Goal: Contribute content: Contribute content

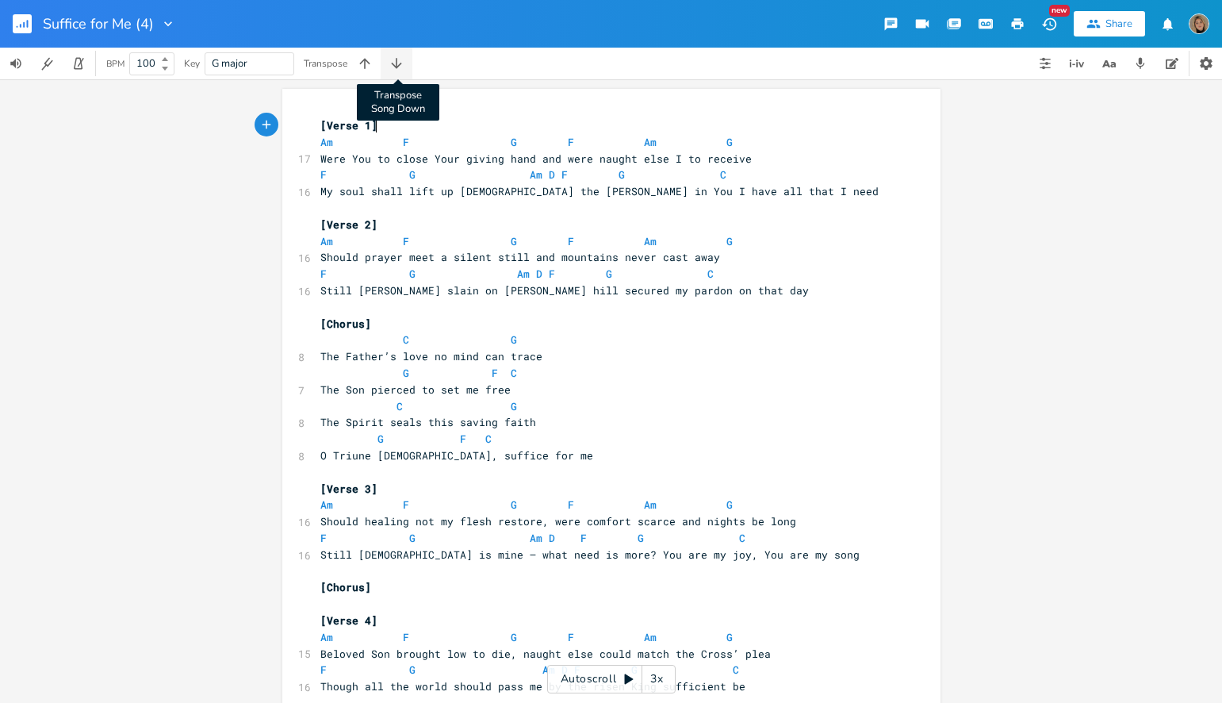
click at [394, 65] on icon "button" at bounding box center [397, 64] width 16 height 16
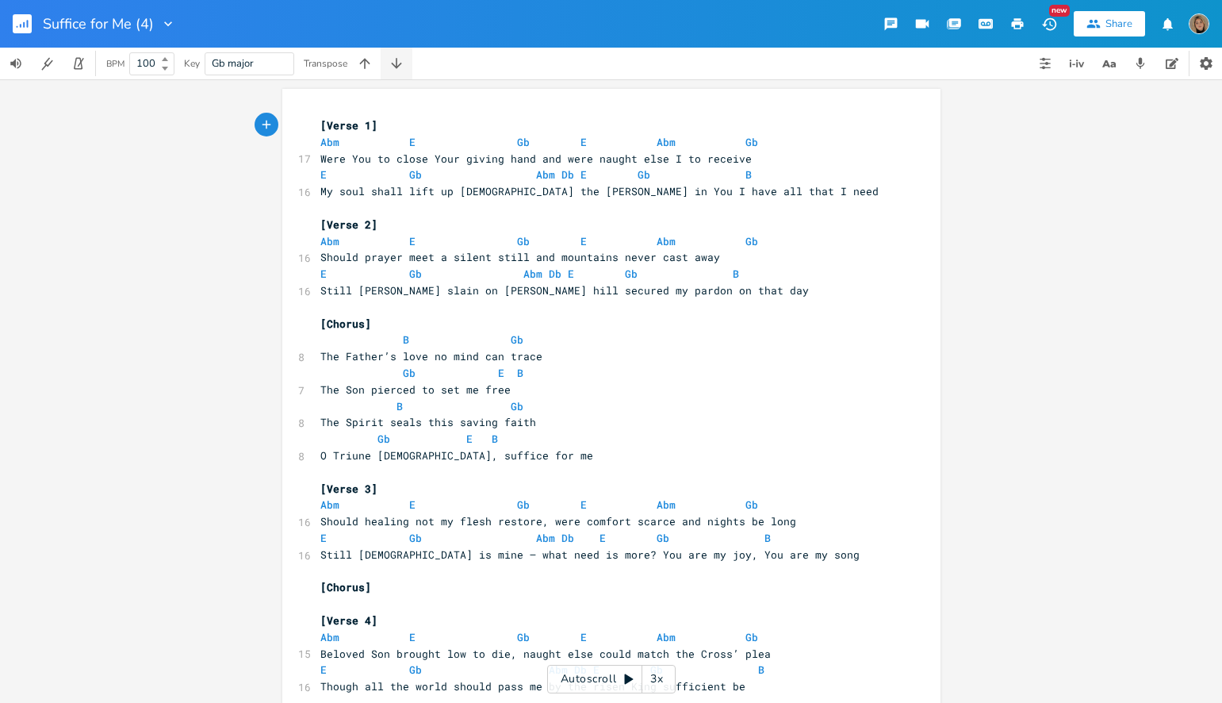
click at [394, 65] on icon "button" at bounding box center [397, 64] width 16 height 16
click at [396, 65] on icon "button" at bounding box center [396, 63] width 10 height 10
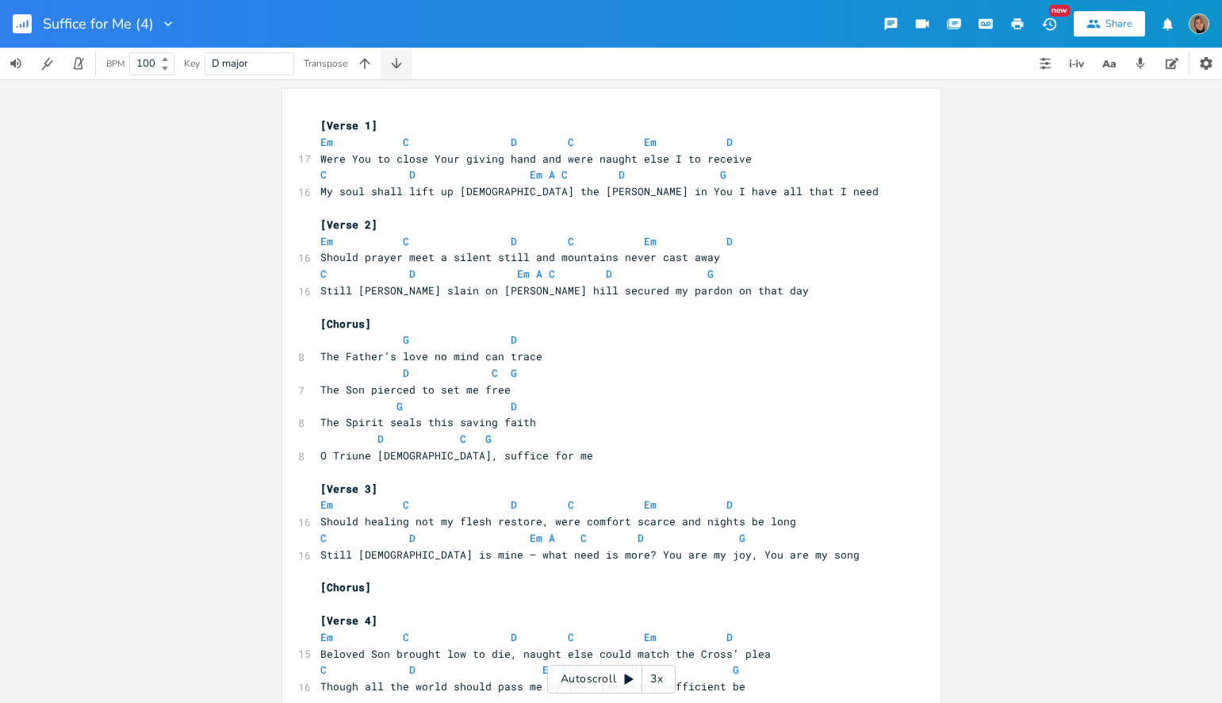
click at [396, 65] on icon "button" at bounding box center [396, 63] width 10 height 10
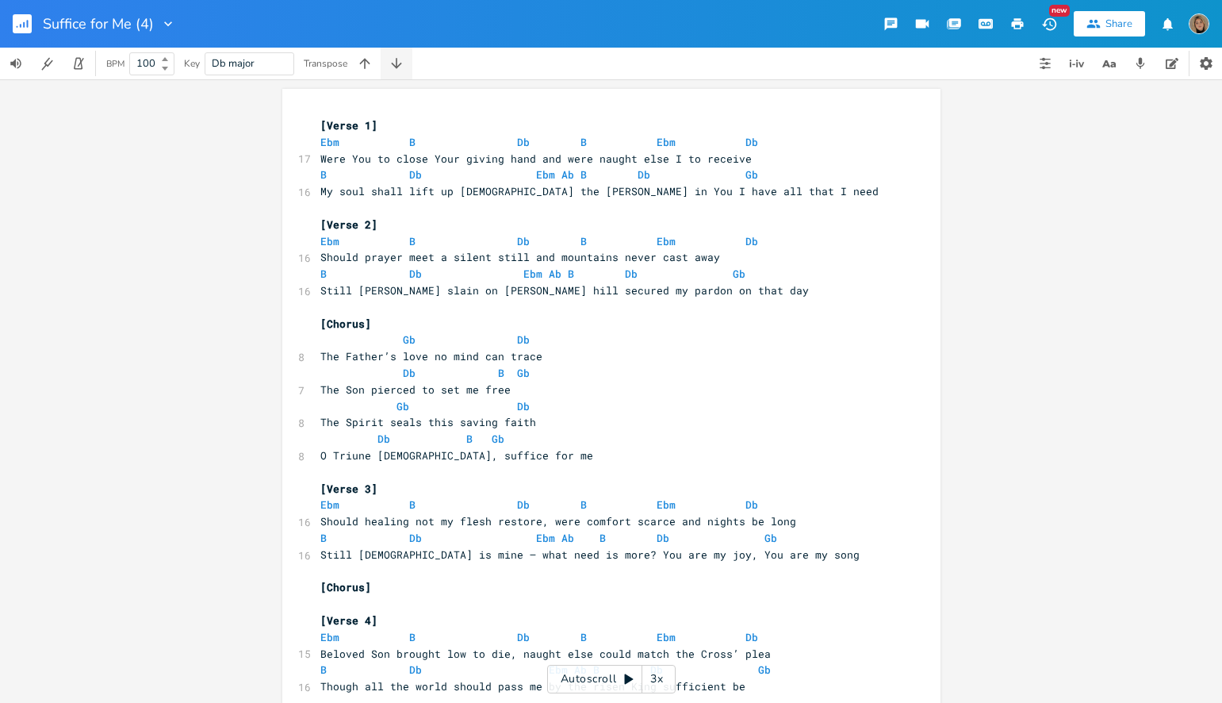
click at [396, 65] on icon "button" at bounding box center [396, 63] width 10 height 10
click at [371, 67] on icon "button" at bounding box center [365, 64] width 16 height 16
click at [370, 67] on icon "button" at bounding box center [365, 64] width 16 height 16
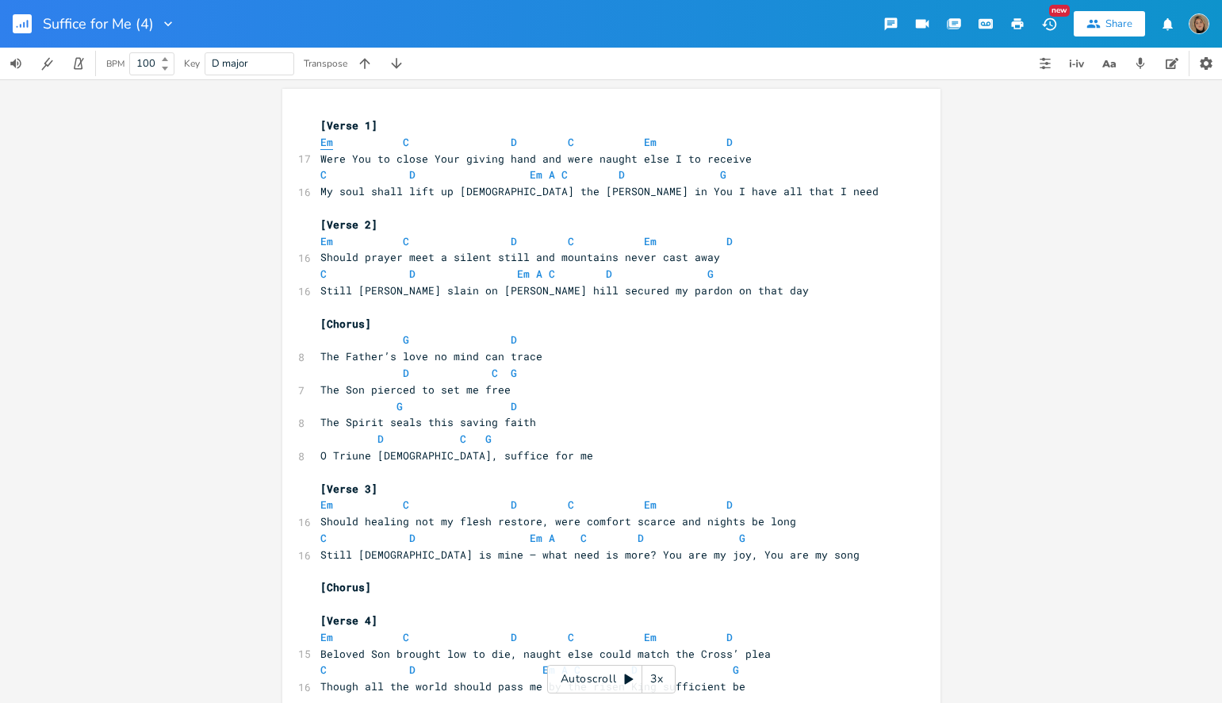
click at [322, 147] on span "Em" at bounding box center [326, 142] width 13 height 15
type textarea "Em"
click at [322, 147] on span "Em" at bounding box center [326, 142] width 13 height 15
click at [403, 144] on span "C" at bounding box center [406, 142] width 6 height 15
type textarea "C"
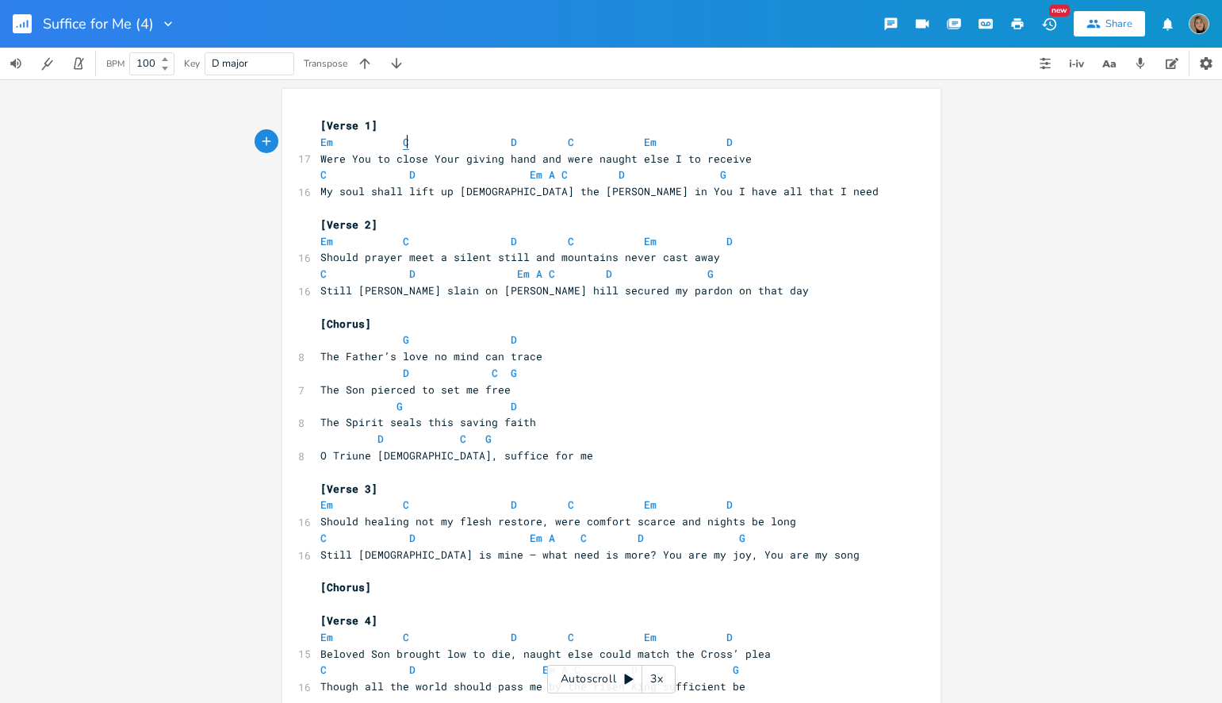
click at [403, 144] on span "C" at bounding box center [406, 142] width 6 height 15
click at [511, 146] on span "D" at bounding box center [514, 142] width 6 height 15
type textarea "D"
click at [511, 146] on span "D" at bounding box center [514, 142] width 6 height 15
click at [321, 145] on span "Em" at bounding box center [326, 142] width 13 height 15
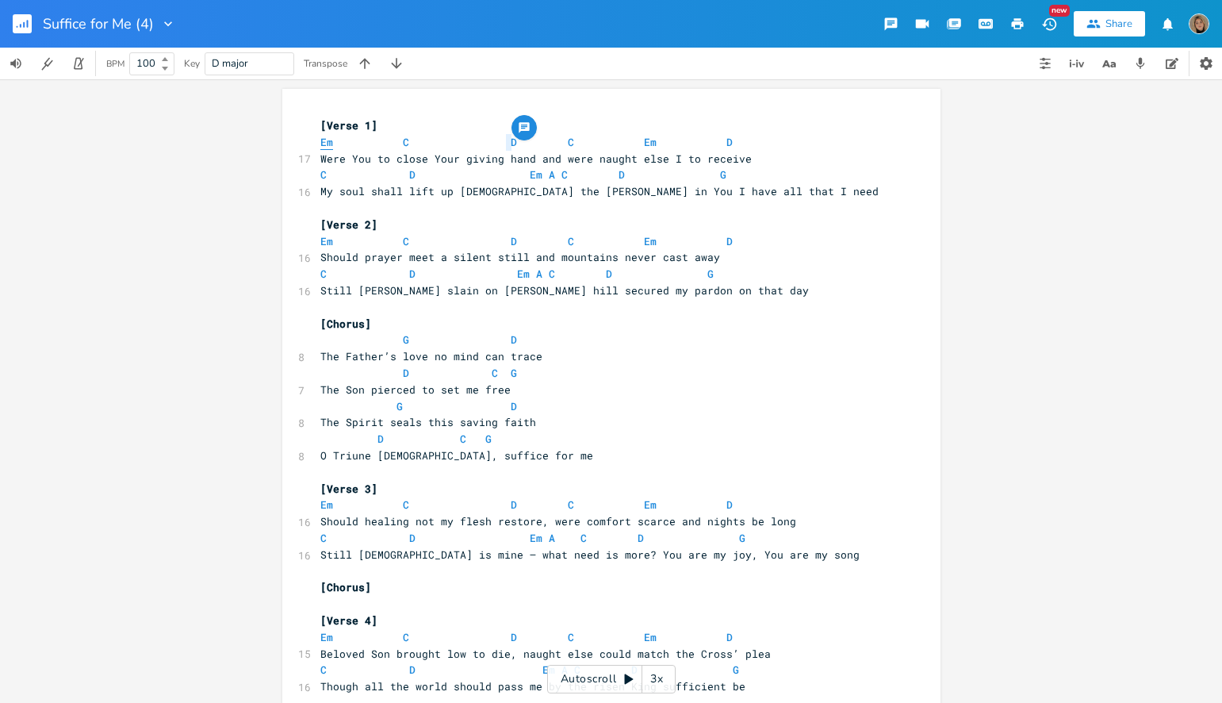
type textarea "Em"
click at [321, 145] on span "Em" at bounding box center [326, 142] width 13 height 15
click at [371, 59] on icon "button" at bounding box center [365, 64] width 16 height 16
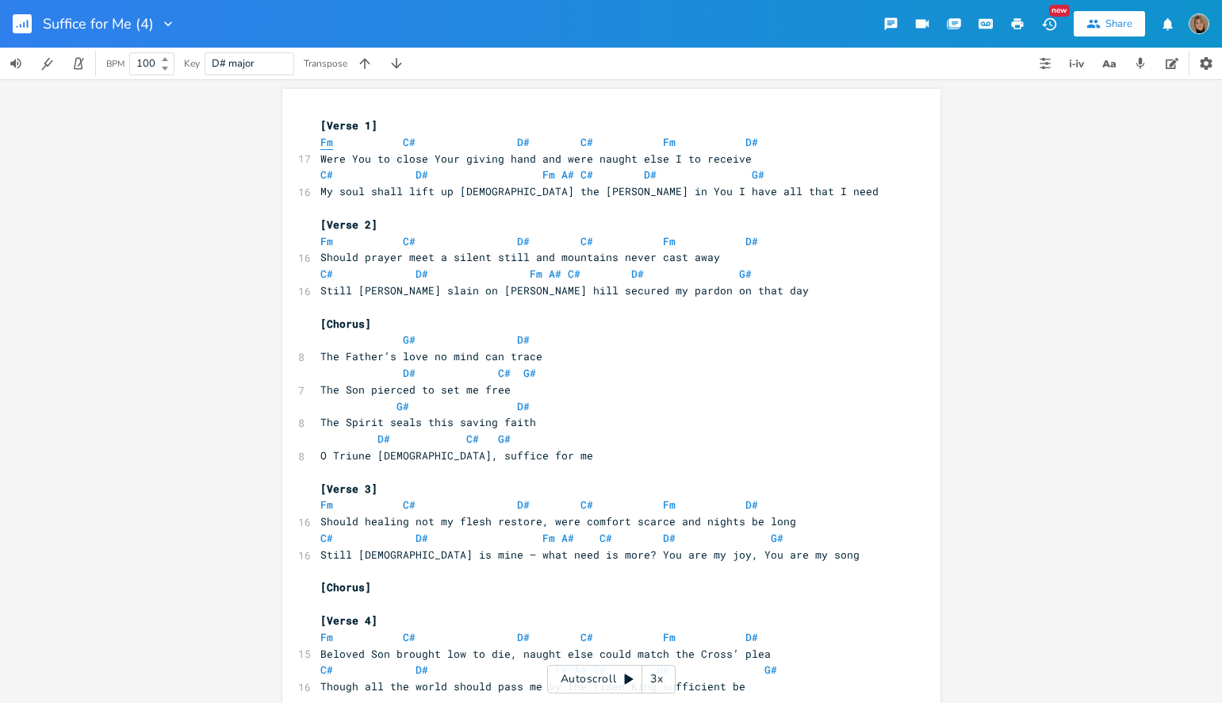
click at [320, 138] on span "Fm" at bounding box center [326, 142] width 13 height 15
type textarea "Fm"
click at [320, 138] on span "Fm" at bounding box center [326, 142] width 13 height 15
click at [369, 69] on icon "button" at bounding box center [365, 64] width 16 height 16
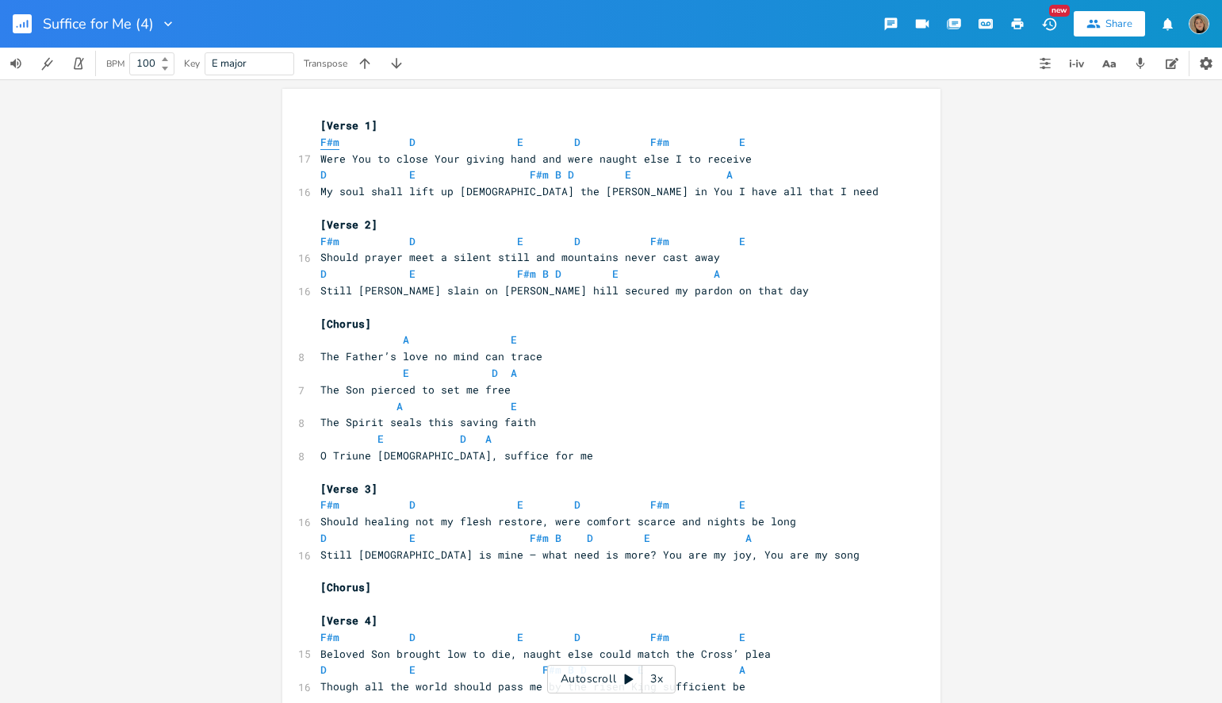
click at [330, 146] on span "F#m" at bounding box center [329, 142] width 19 height 15
type textarea "m"
click at [330, 146] on span "F#m" at bounding box center [329, 142] width 19 height 15
click at [365, 65] on icon "button" at bounding box center [365, 64] width 16 height 16
click at [320, 142] on span "Gm" at bounding box center [326, 142] width 13 height 15
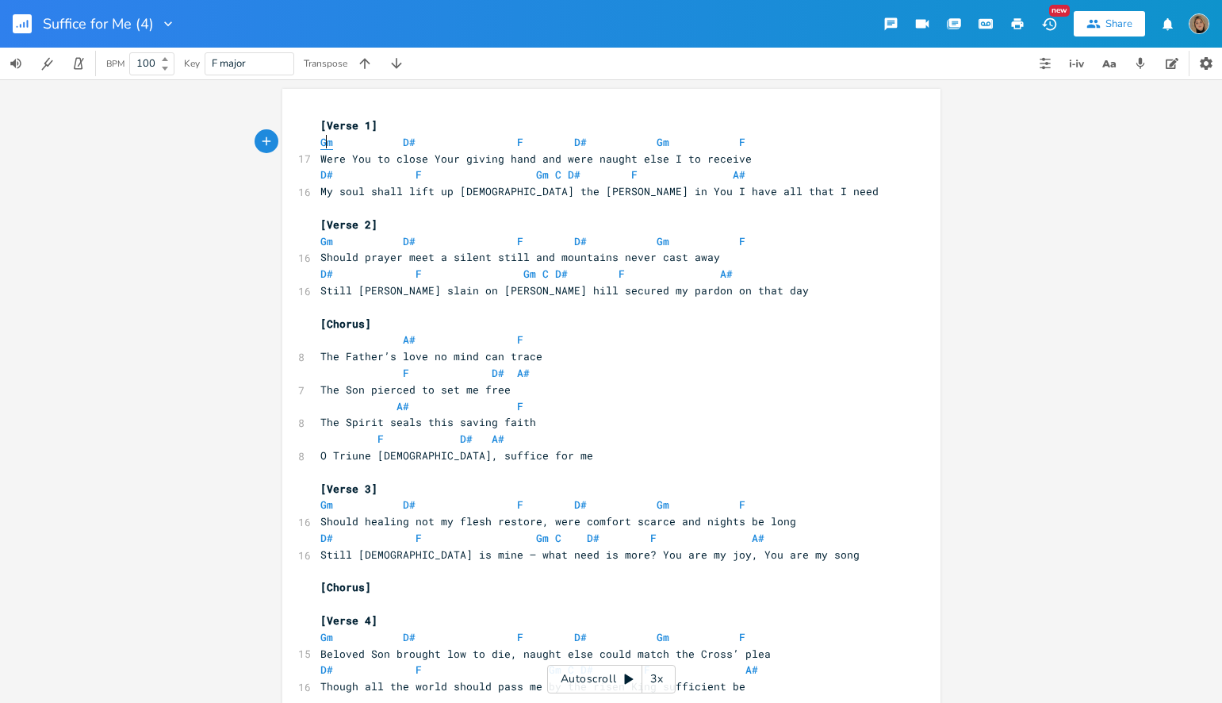
type textarea "Gm"
click at [320, 142] on span "Gm" at bounding box center [326, 142] width 13 height 15
click at [370, 63] on icon "button" at bounding box center [365, 64] width 16 height 16
click at [323, 144] on span "G#m" at bounding box center [329, 142] width 19 height 15
type textarea "#"
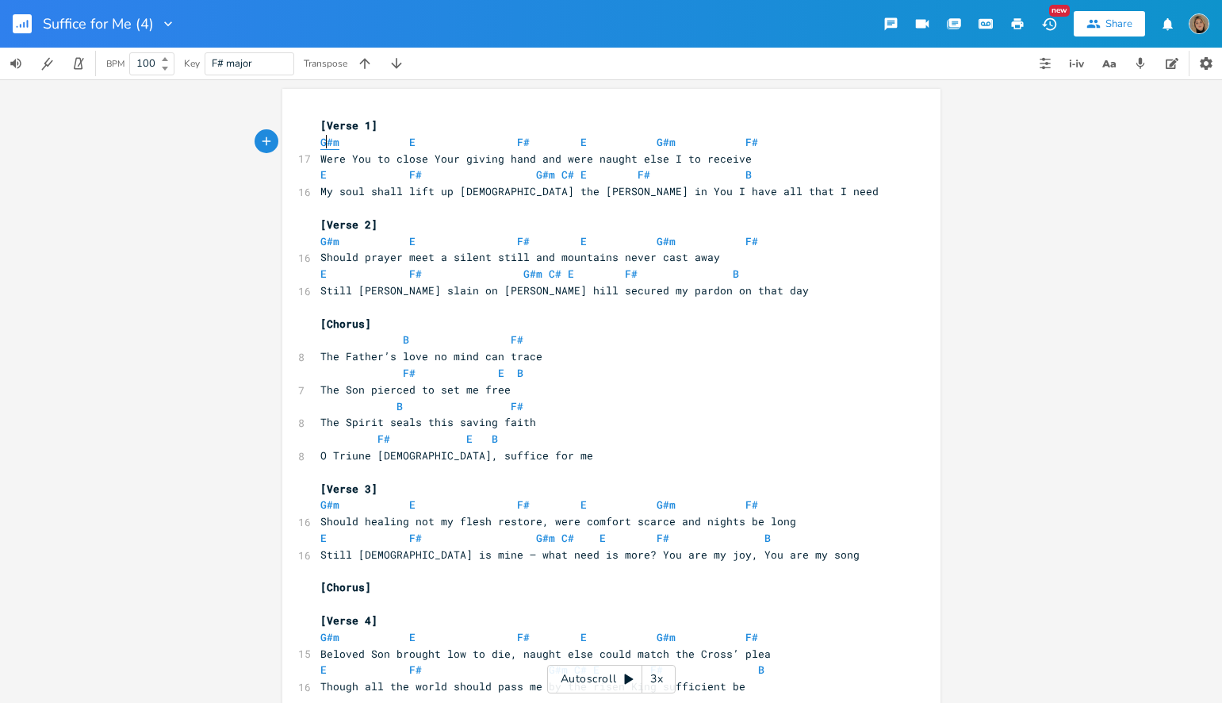
click at [323, 144] on span "G#m" at bounding box center [329, 142] width 19 height 15
click at [366, 72] on button "button" at bounding box center [365, 64] width 32 height 32
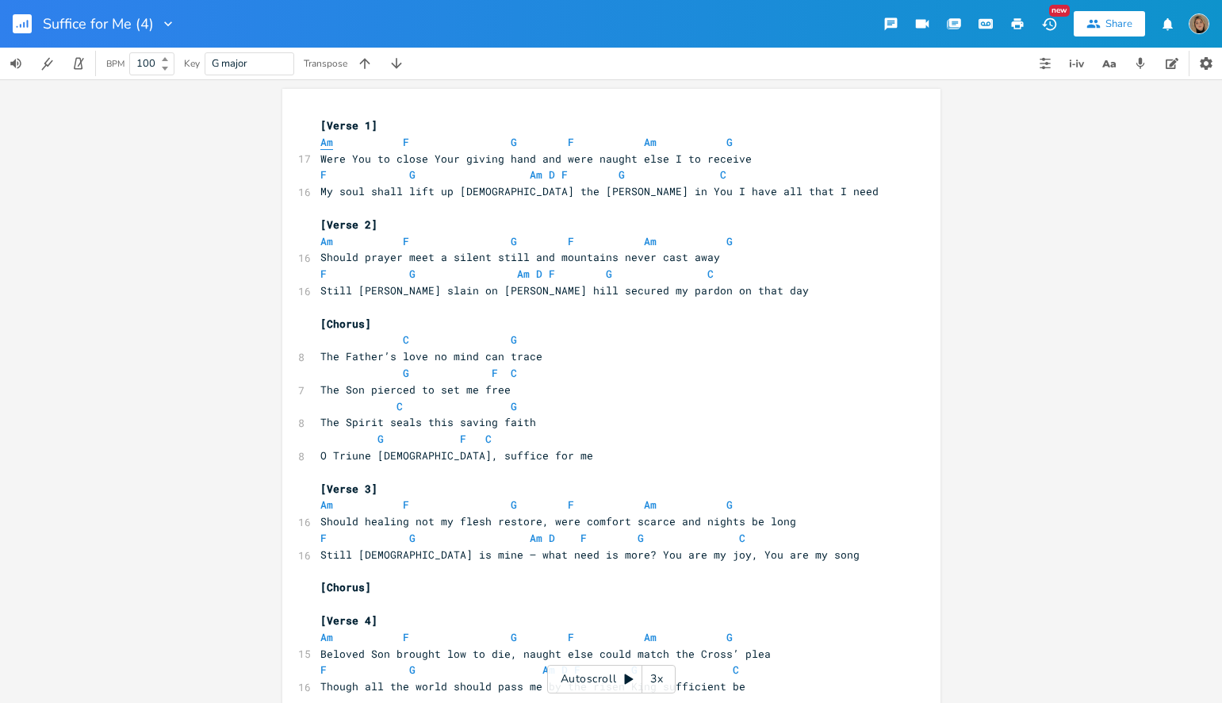
click at [323, 143] on span "Am" at bounding box center [326, 142] width 13 height 15
type textarea "Am"
click at [323, 143] on span "Am" at bounding box center [326, 142] width 13 height 15
click at [401, 68] on icon "button" at bounding box center [397, 64] width 16 height 16
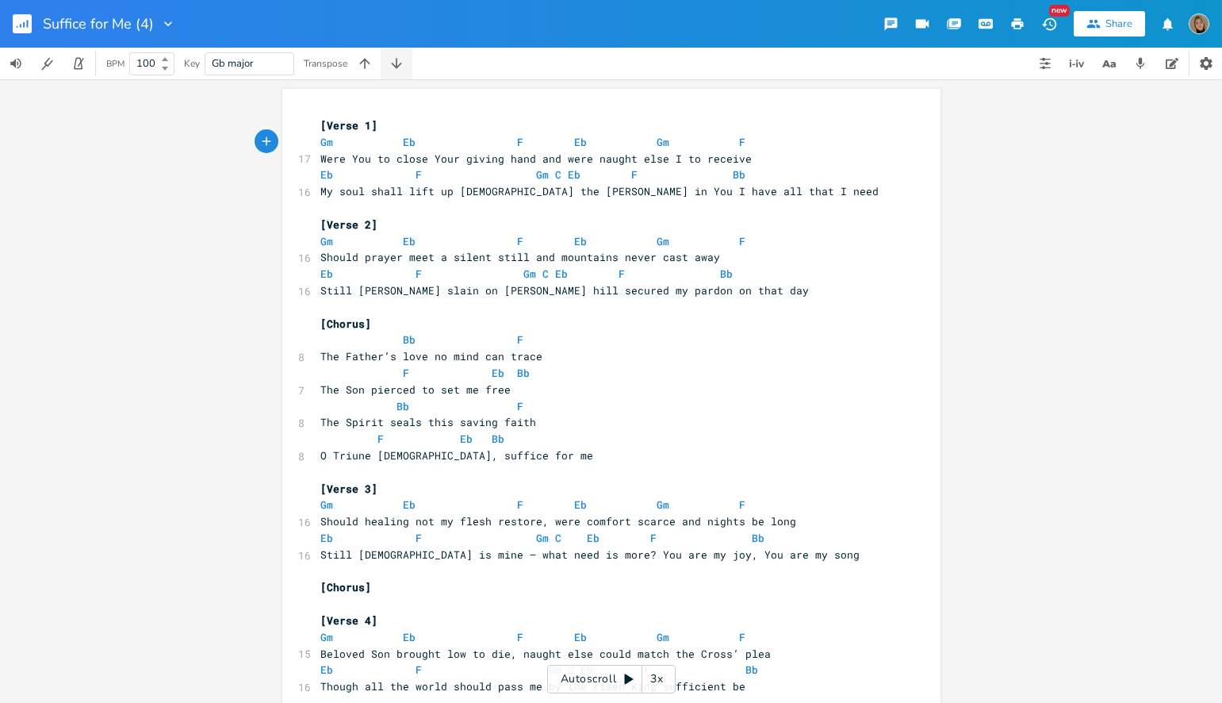
click at [401, 68] on icon "button" at bounding box center [397, 64] width 16 height 16
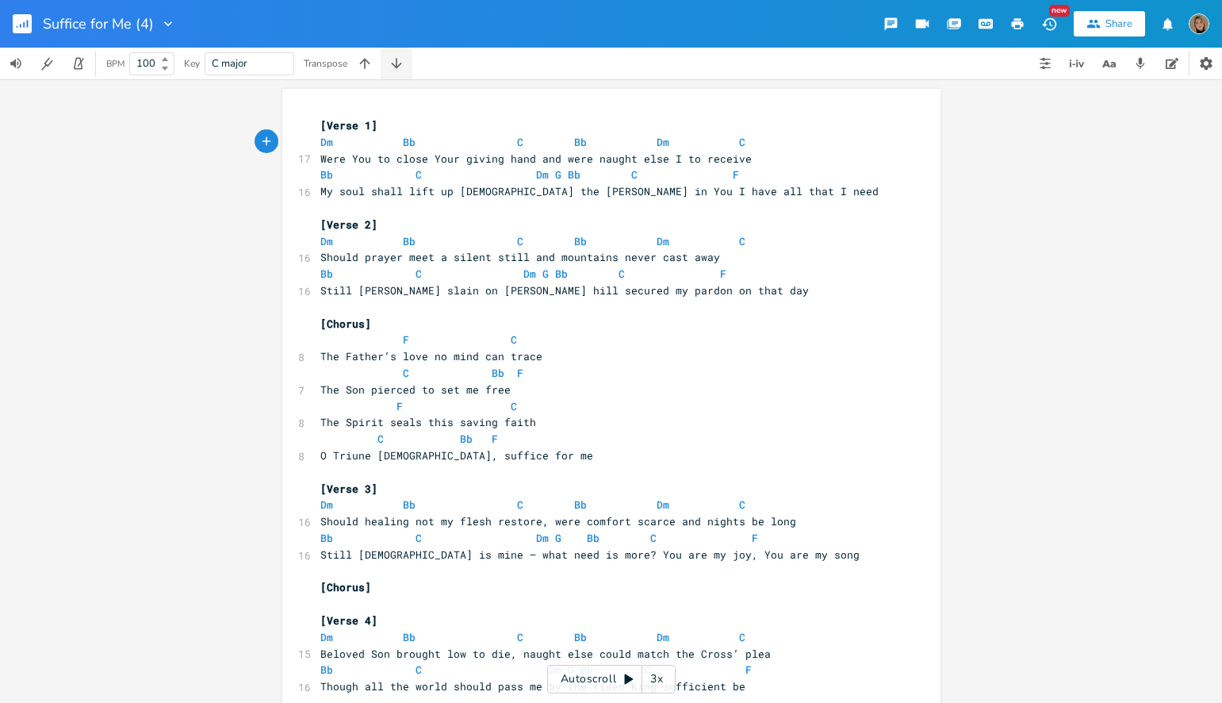
click at [401, 68] on icon "button" at bounding box center [397, 64] width 16 height 16
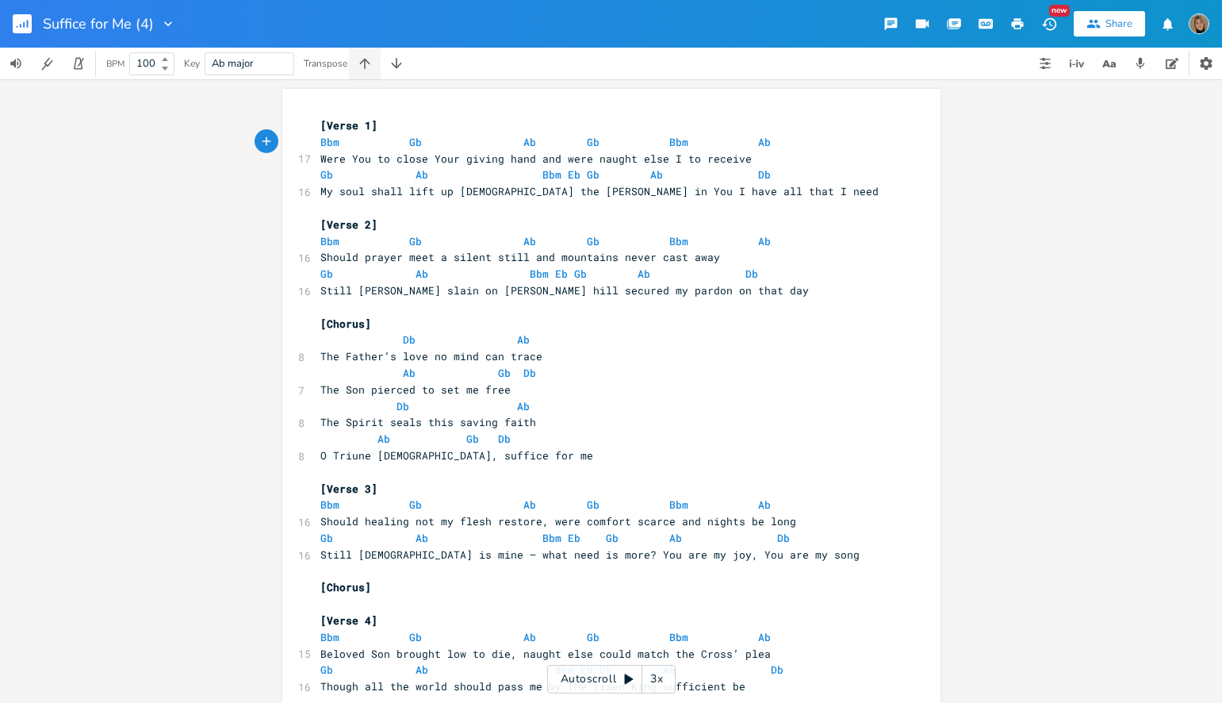
click at [369, 62] on icon "button" at bounding box center [364, 63] width 10 height 10
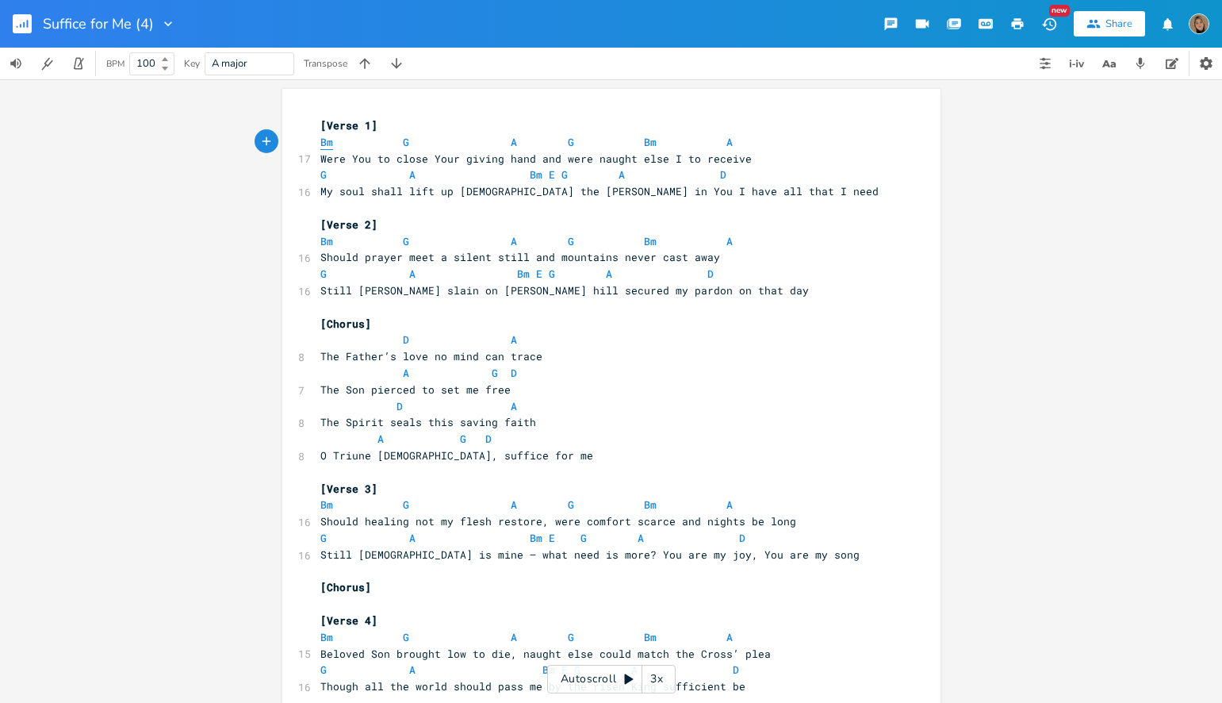
click at [320, 145] on span "Bm" at bounding box center [326, 142] width 13 height 15
type textarea "Bm"
click at [320, 145] on span "Bm" at bounding box center [326, 142] width 13 height 15
click at [511, 144] on span "A" at bounding box center [514, 142] width 6 height 15
type textarea "A"
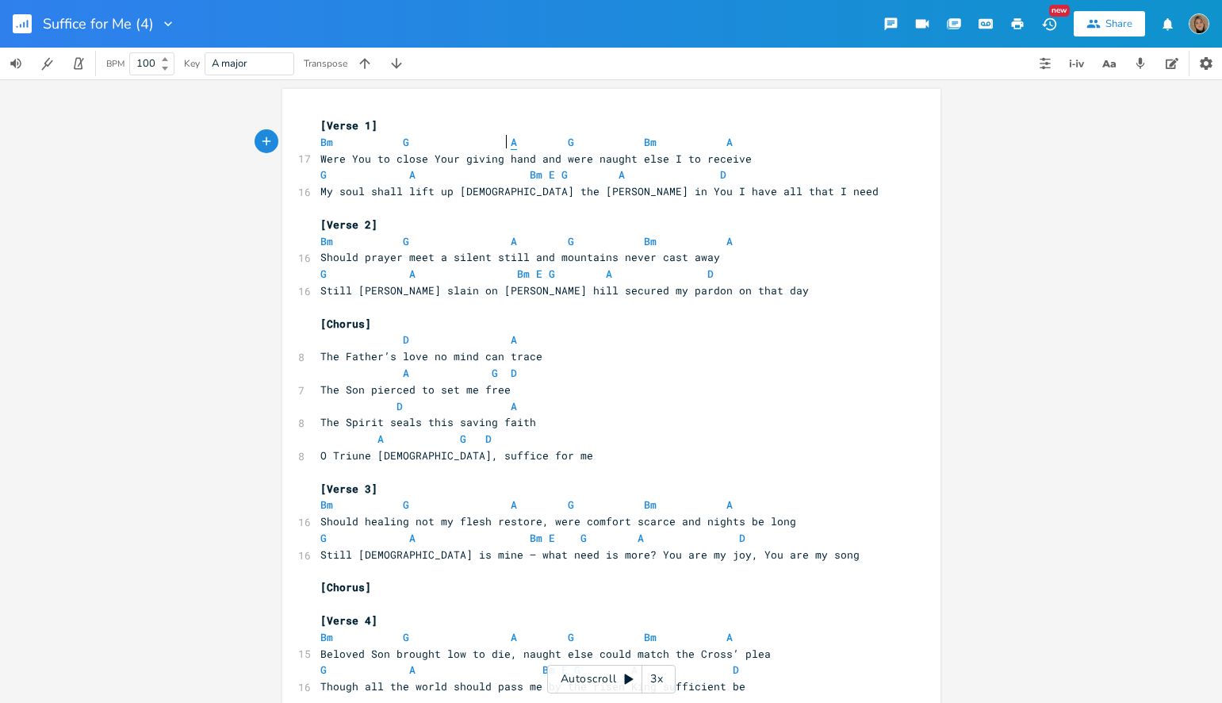
click at [511, 144] on span "A" at bounding box center [514, 142] width 6 height 15
click at [394, 67] on icon "button" at bounding box center [397, 64] width 16 height 16
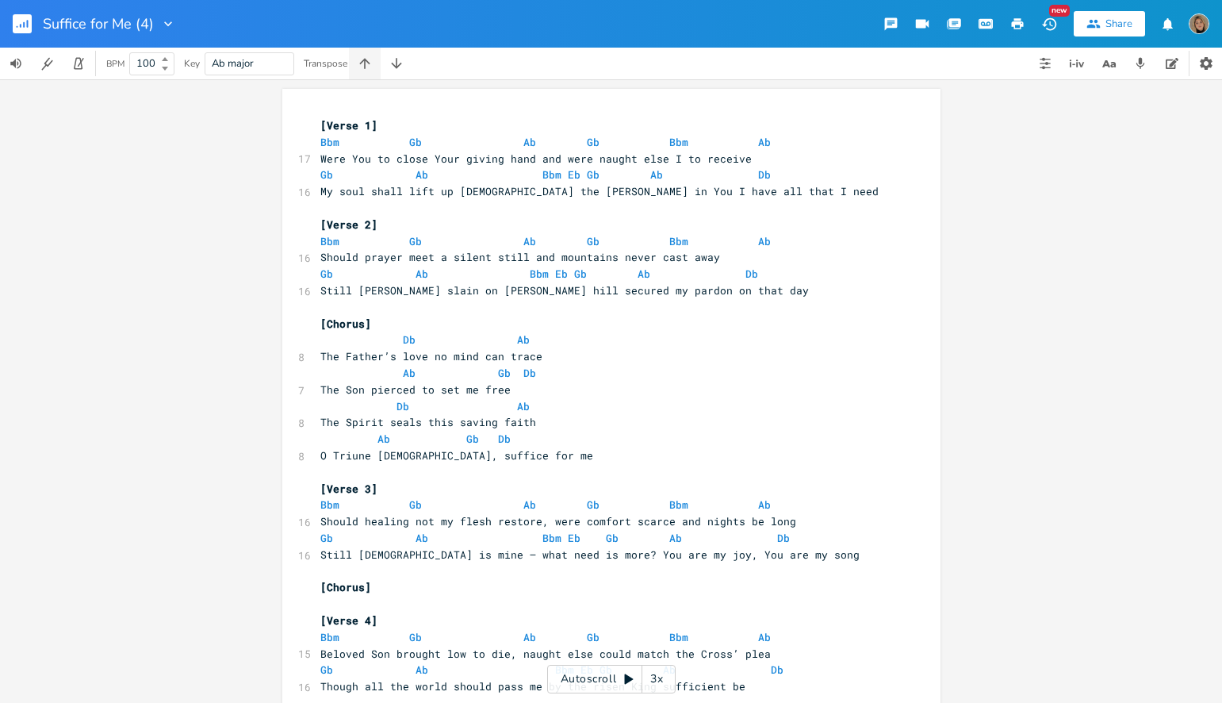
click at [368, 62] on icon "button" at bounding box center [364, 63] width 10 height 10
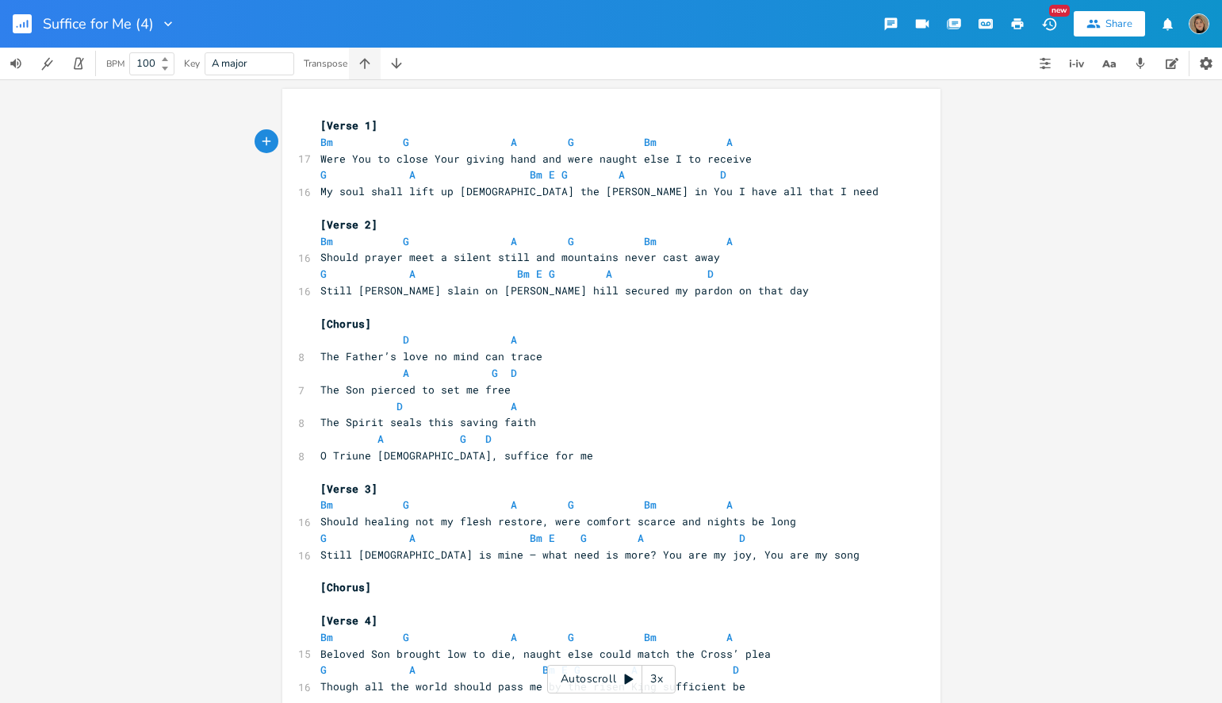
click at [368, 62] on icon "button" at bounding box center [364, 63] width 10 height 10
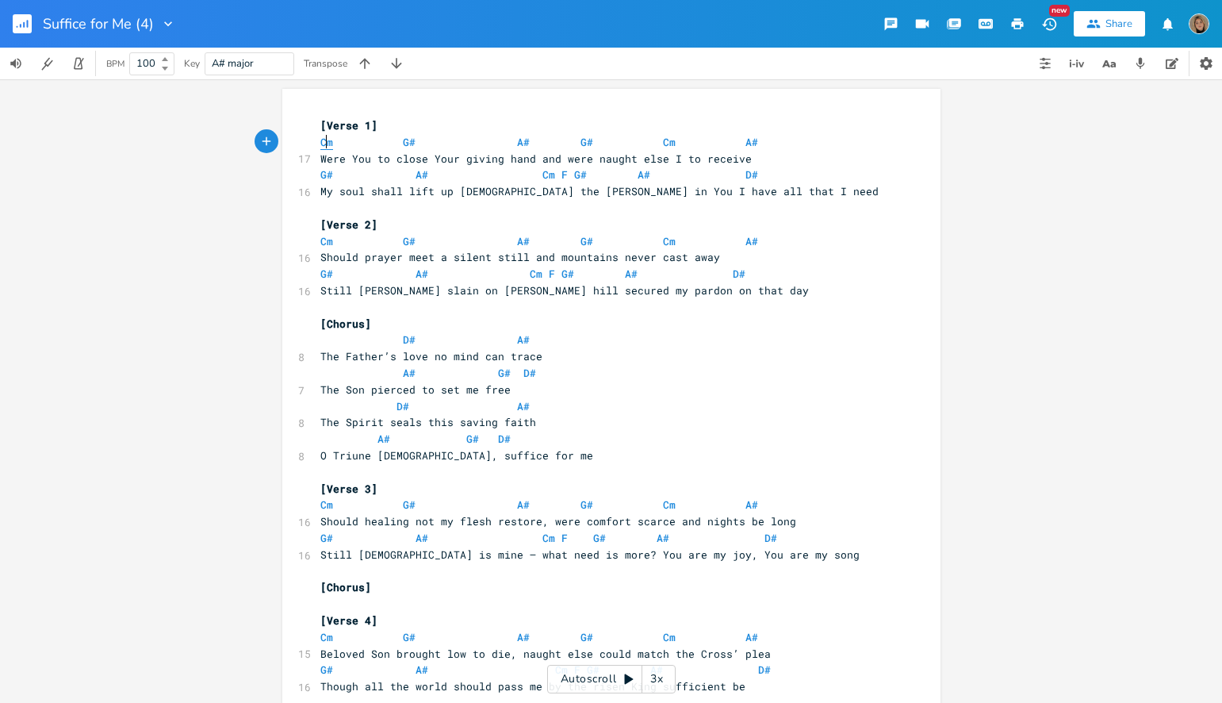
click at [320, 144] on span "Cm" at bounding box center [326, 142] width 13 height 15
type textarea "Cm"
click at [320, 144] on span "Cm" at bounding box center [326, 142] width 13 height 15
click at [371, 65] on icon "button" at bounding box center [365, 64] width 16 height 16
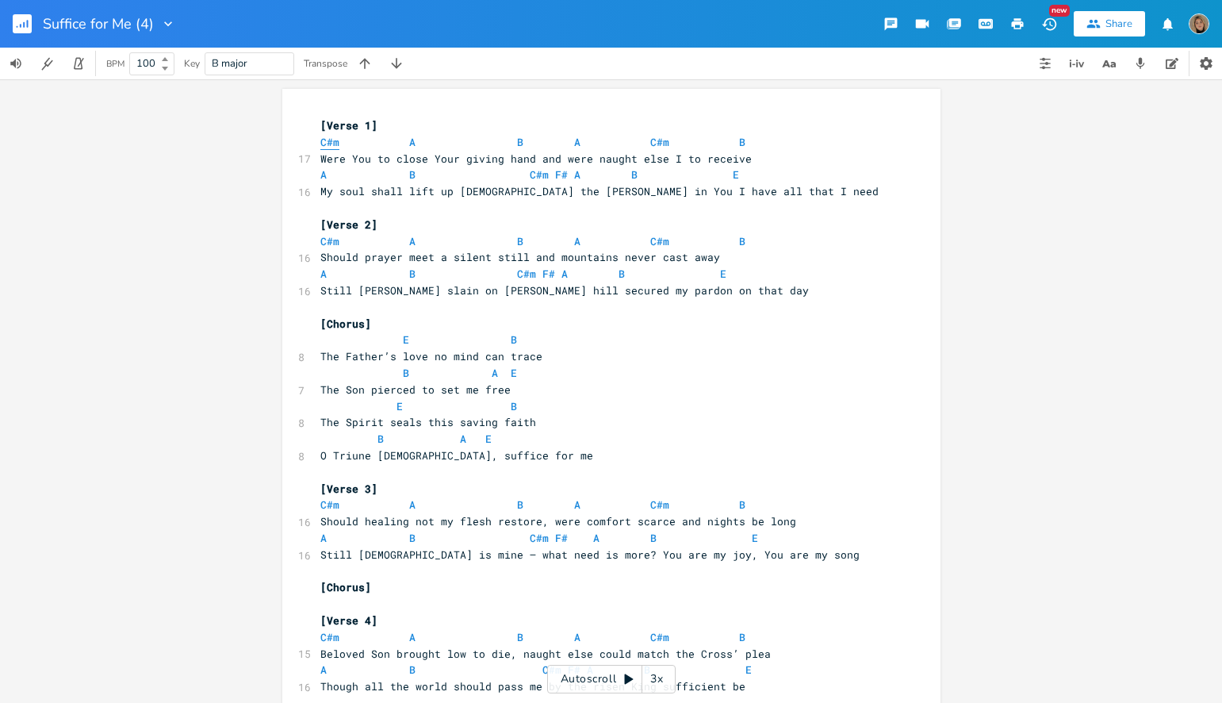
click at [324, 141] on span "C#m" at bounding box center [329, 142] width 19 height 15
type textarea "#"
click at [324, 141] on span "C#m" at bounding box center [329, 142] width 19 height 15
click at [367, 67] on icon "button" at bounding box center [365, 64] width 16 height 16
click at [327, 141] on span "Dm" at bounding box center [326, 142] width 13 height 15
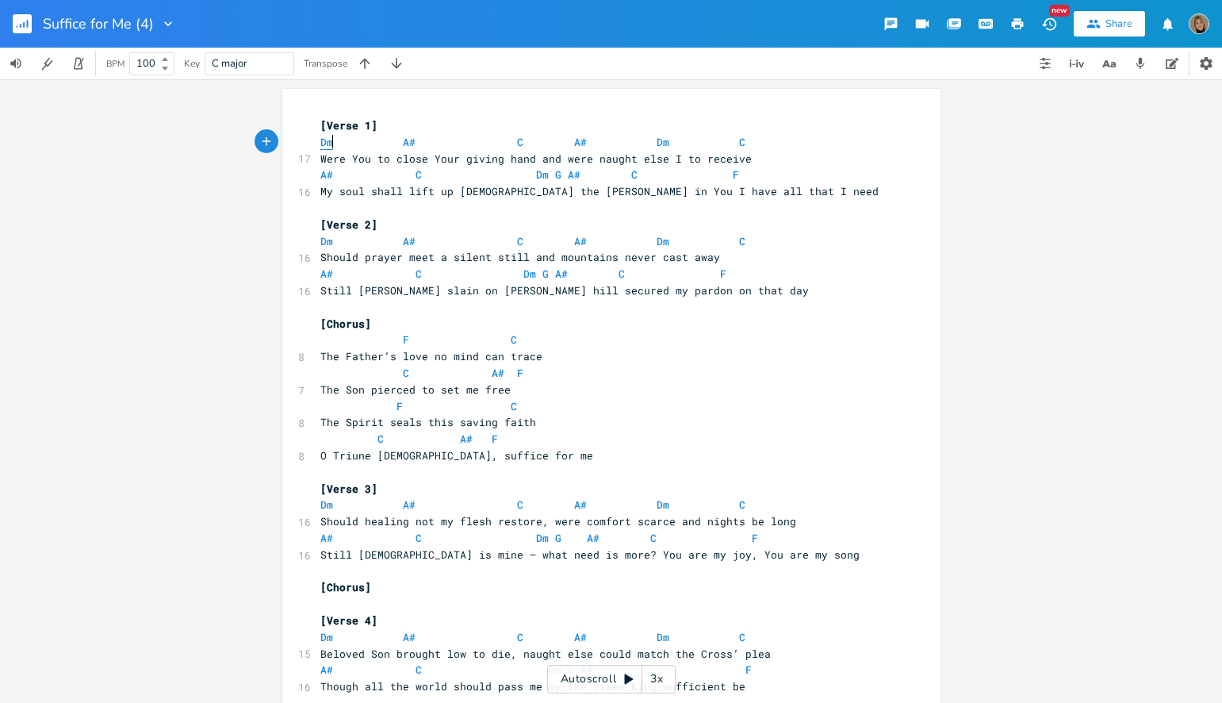
type textarea "Dm"
click at [327, 141] on span "Dm" at bounding box center [326, 142] width 13 height 15
click at [378, 60] on button "button" at bounding box center [365, 64] width 32 height 32
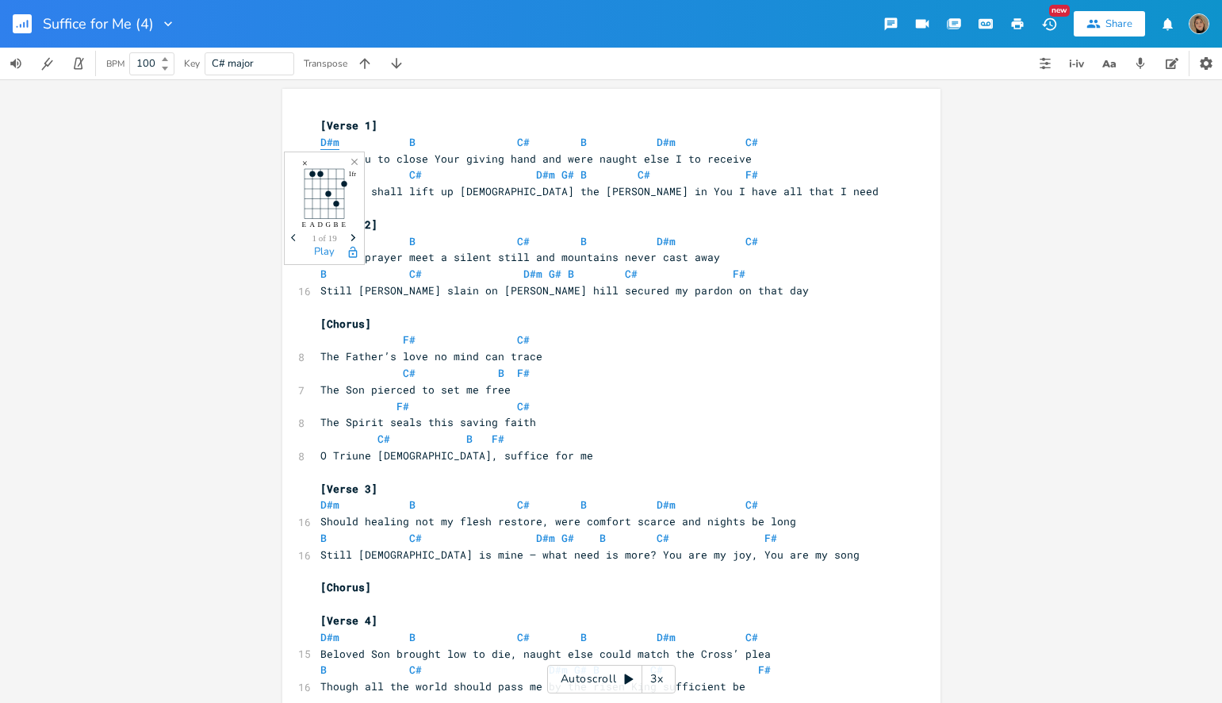
click at [324, 144] on span "D#m" at bounding box center [329, 142] width 19 height 15
type textarea "#"
click at [324, 144] on span "D#m" at bounding box center [329, 142] width 19 height 15
click at [409, 142] on span "B" at bounding box center [412, 142] width 6 height 15
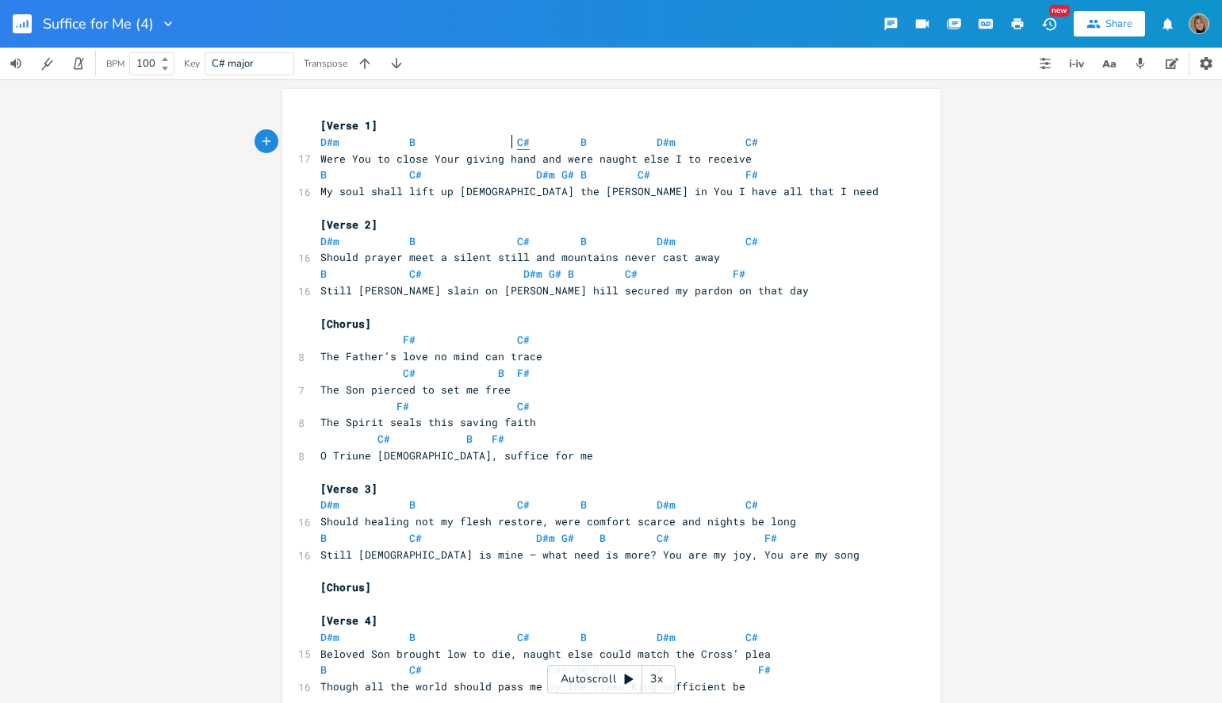
click at [517, 140] on span "C#" at bounding box center [523, 142] width 13 height 15
type textarea "C"
click at [517, 140] on span "C#" at bounding box center [523, 142] width 13 height 15
click at [402, 59] on icon "button" at bounding box center [397, 64] width 16 height 16
click at [513, 144] on span "Dm Bb C Bb Dm C" at bounding box center [532, 142] width 425 height 14
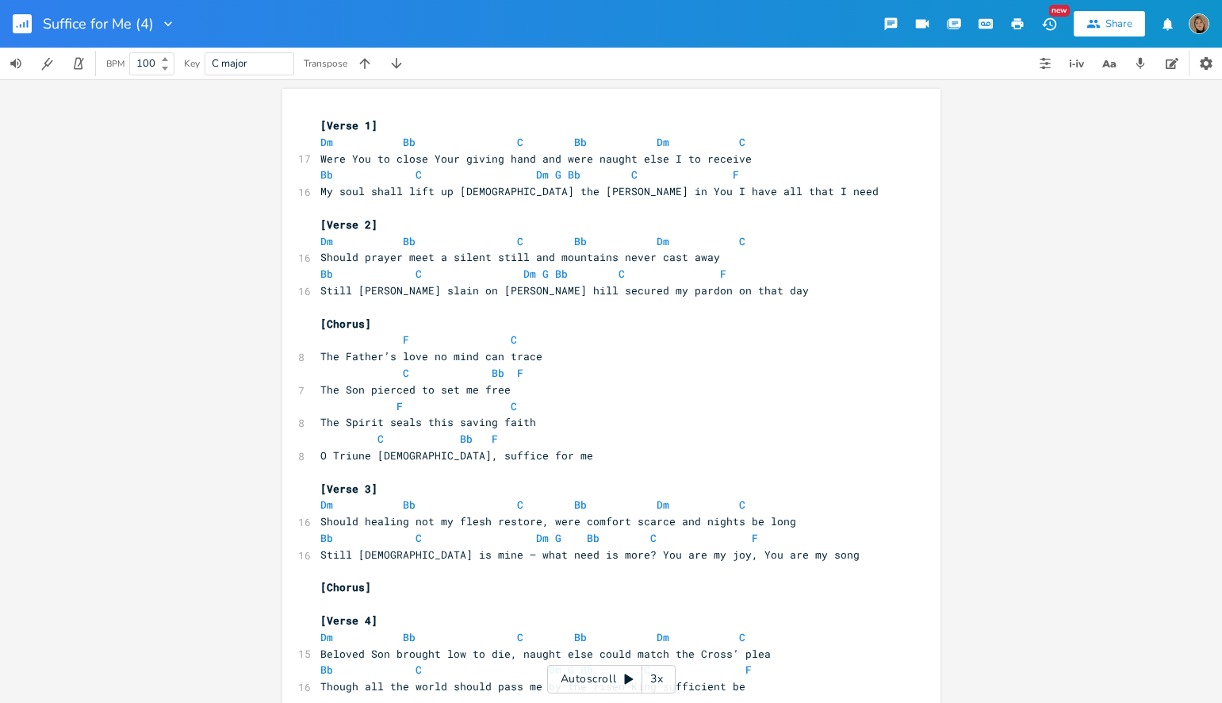
type textarea "C"
click at [513, 144] on span "Dm Bb C Bb Dm C" at bounding box center [532, 142] width 425 height 14
click at [517, 144] on span "C" at bounding box center [520, 142] width 6 height 15
type textarea "C"
click at [517, 144] on span "C" at bounding box center [520, 142] width 6 height 15
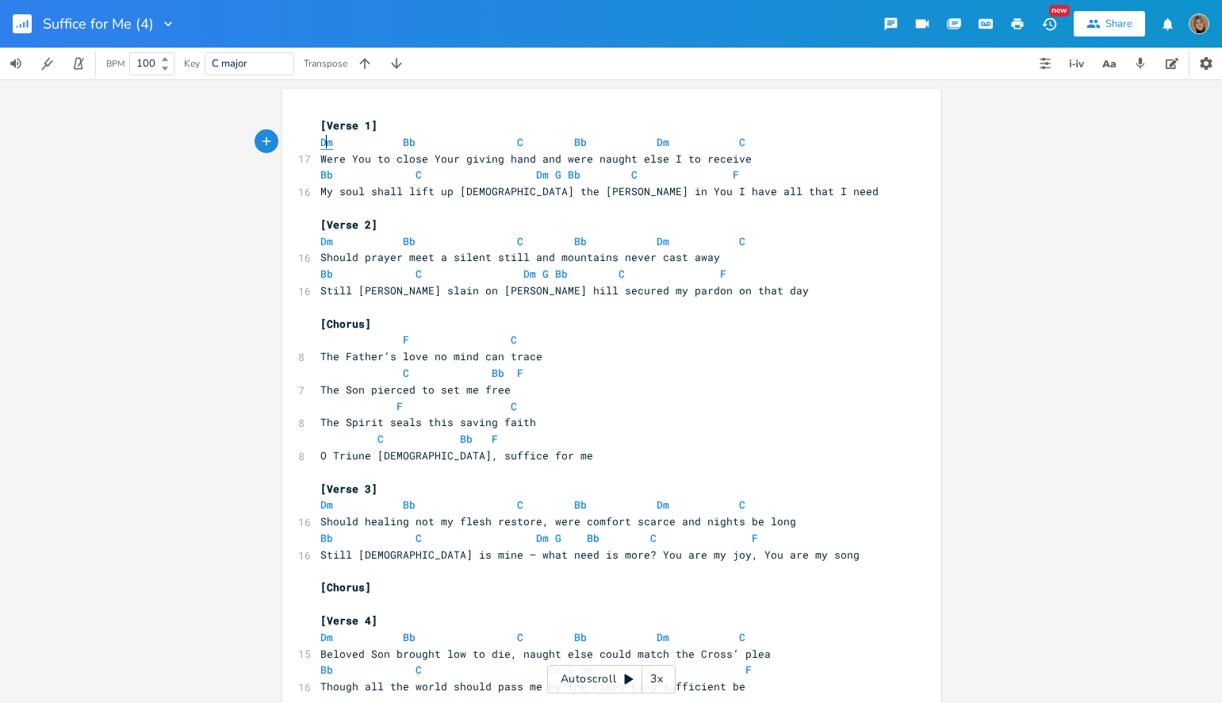
click at [321, 139] on span "Dm" at bounding box center [326, 142] width 13 height 15
type textarea "Dm"
click at [321, 139] on span "Dm" at bounding box center [326, 142] width 13 height 15
click at [403, 142] on span "Bb" at bounding box center [409, 142] width 13 height 15
type textarea "Bb"
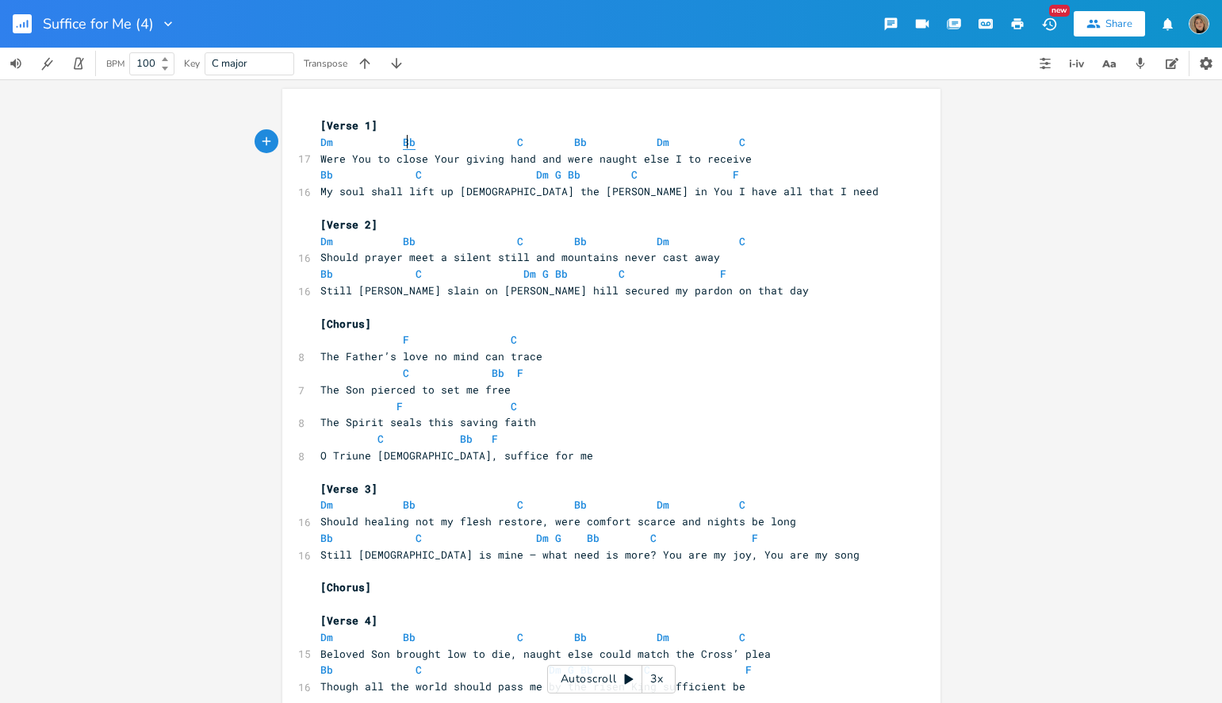
click at [403, 142] on span "Bb" at bounding box center [409, 142] width 13 height 15
click at [517, 141] on span "C" at bounding box center [520, 142] width 6 height 15
type textarea "C"
click at [517, 141] on span "C" at bounding box center [520, 142] width 6 height 15
click at [733, 174] on span "F" at bounding box center [736, 174] width 6 height 15
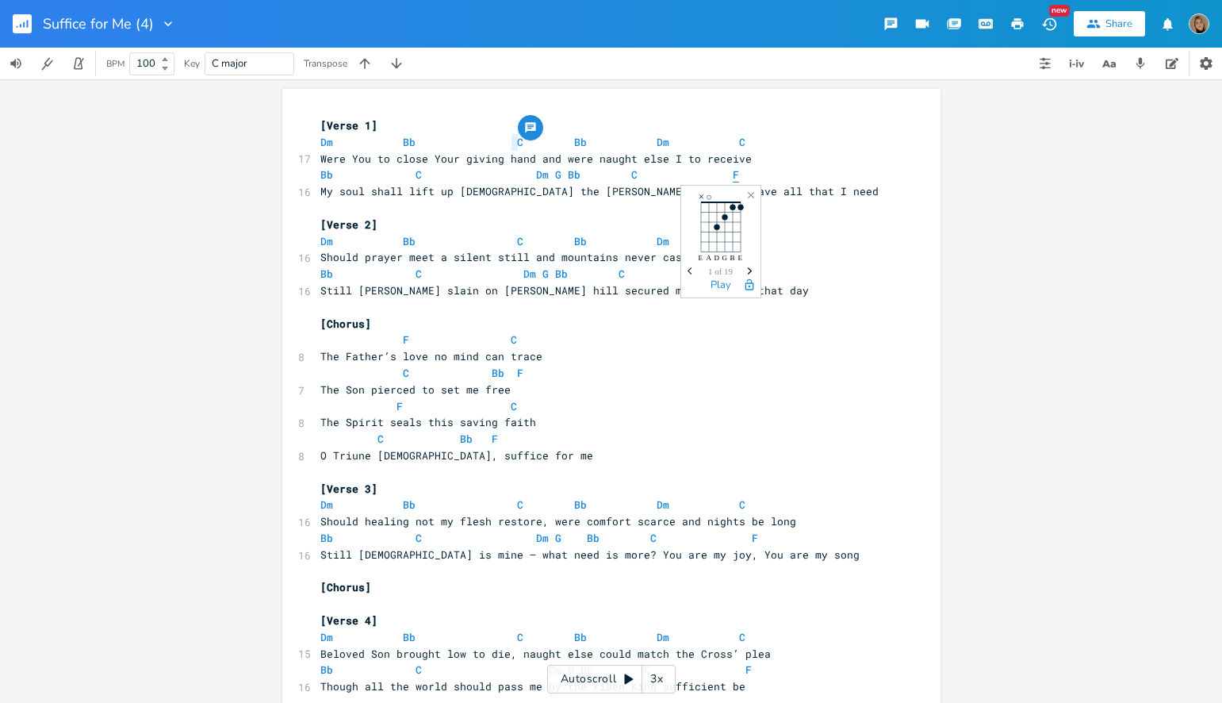
type textarea "F"
click at [733, 174] on span "F" at bounding box center [736, 174] width 6 height 15
click at [1019, 25] on icon "button" at bounding box center [1017, 24] width 14 height 14
click at [151, 20] on input "Suffice for Me (4)" at bounding box center [97, 24] width 109 height 14
type input "Suffice for Me"
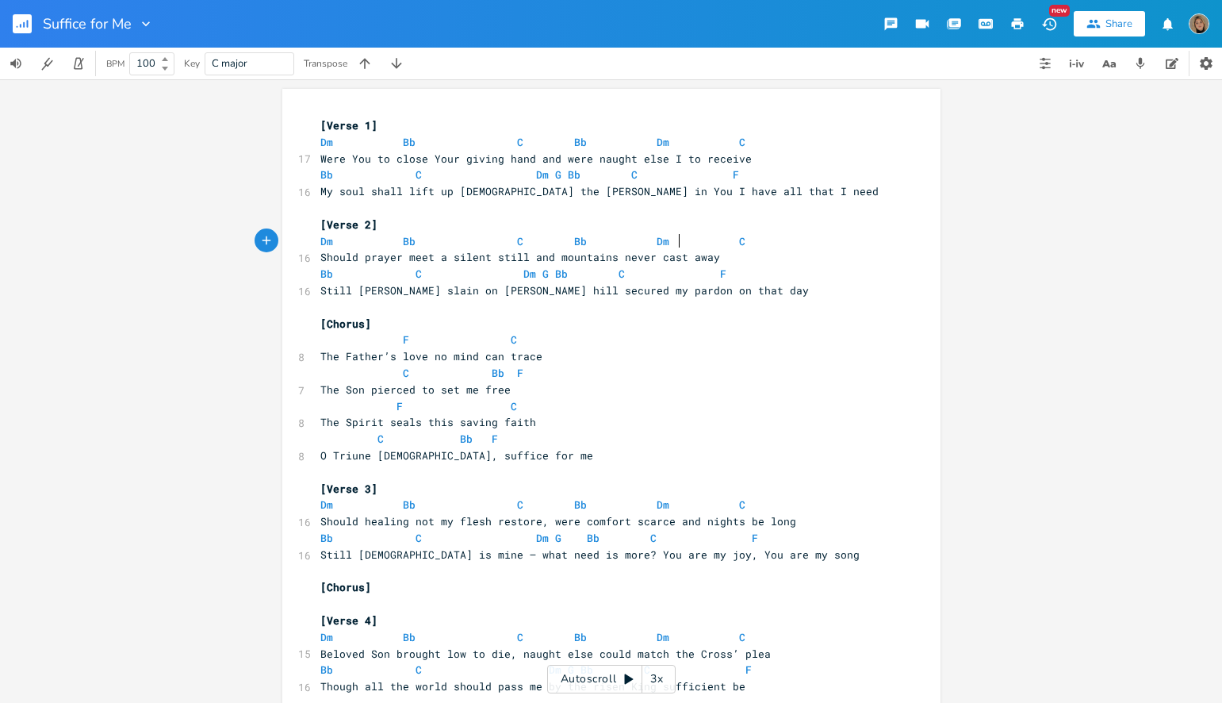
click at [674, 238] on span "Dm Bb C Bb Dm C" at bounding box center [532, 241] width 425 height 14
click at [1022, 17] on icon "button" at bounding box center [1017, 24] width 14 height 14
click at [129, 24] on input "Suffice for Me" at bounding box center [87, 24] width 88 height 14
type input "Suffice for Me (4)"
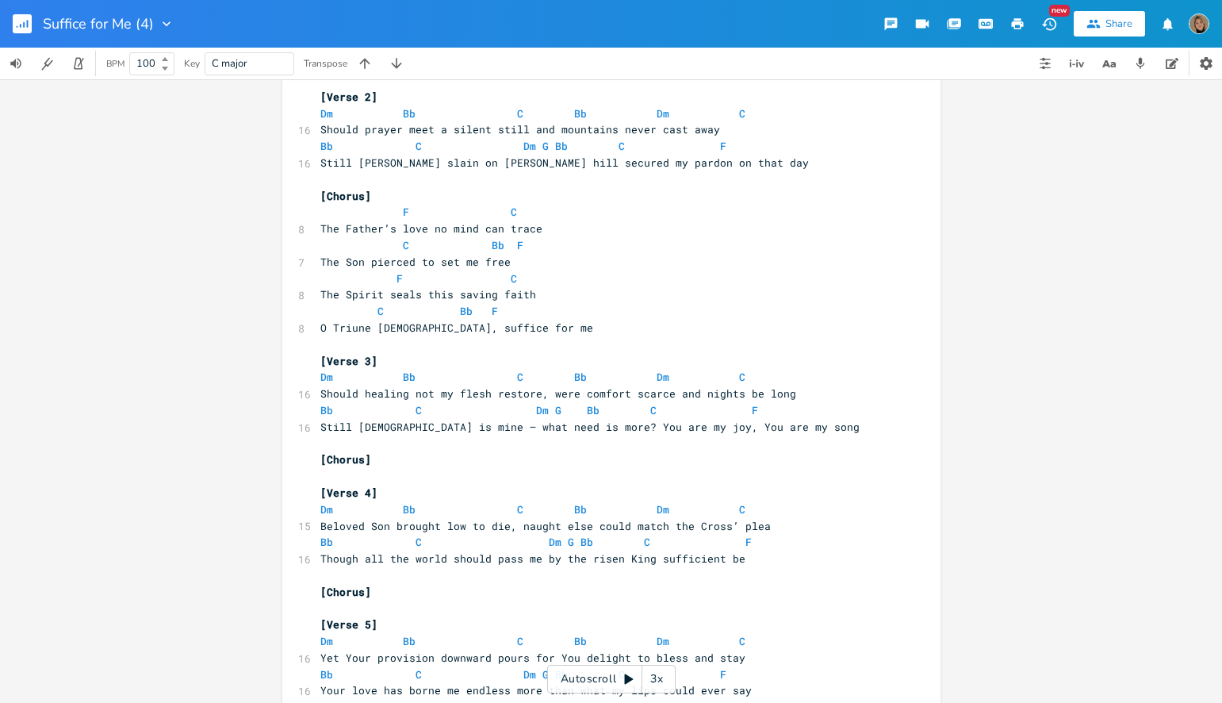
scroll to position [136, 0]
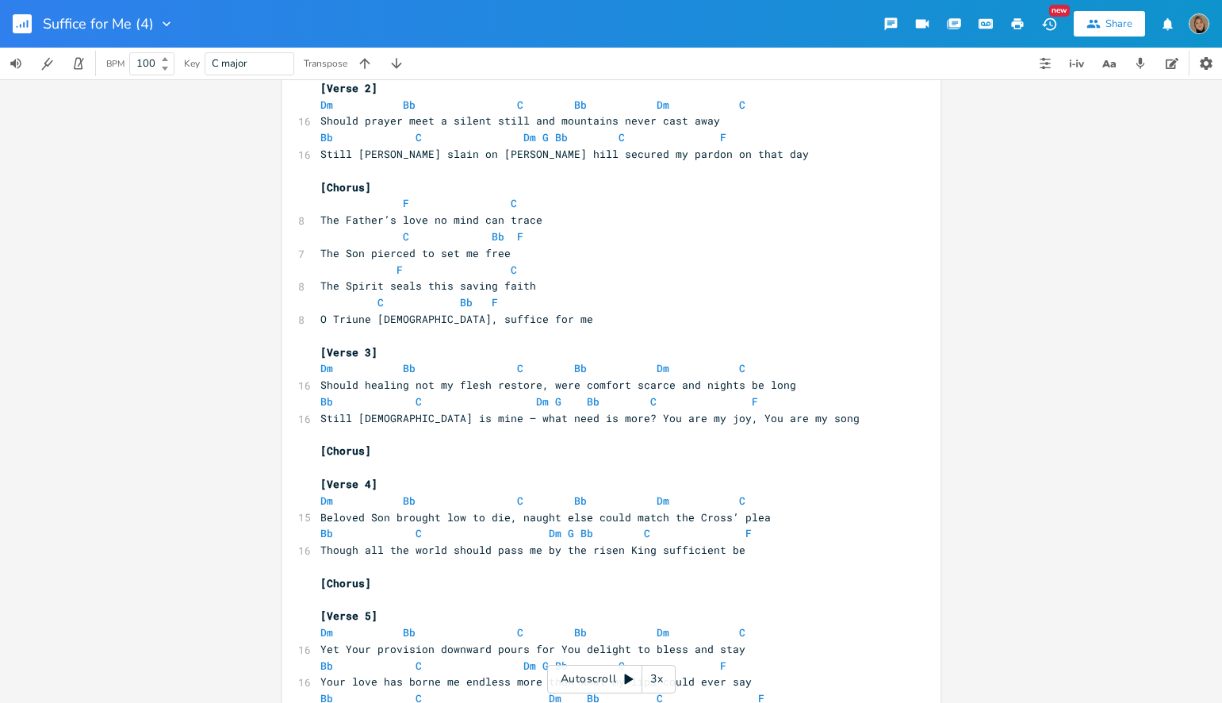
click at [696, 299] on pre "C Bb F" at bounding box center [603, 302] width 573 height 17
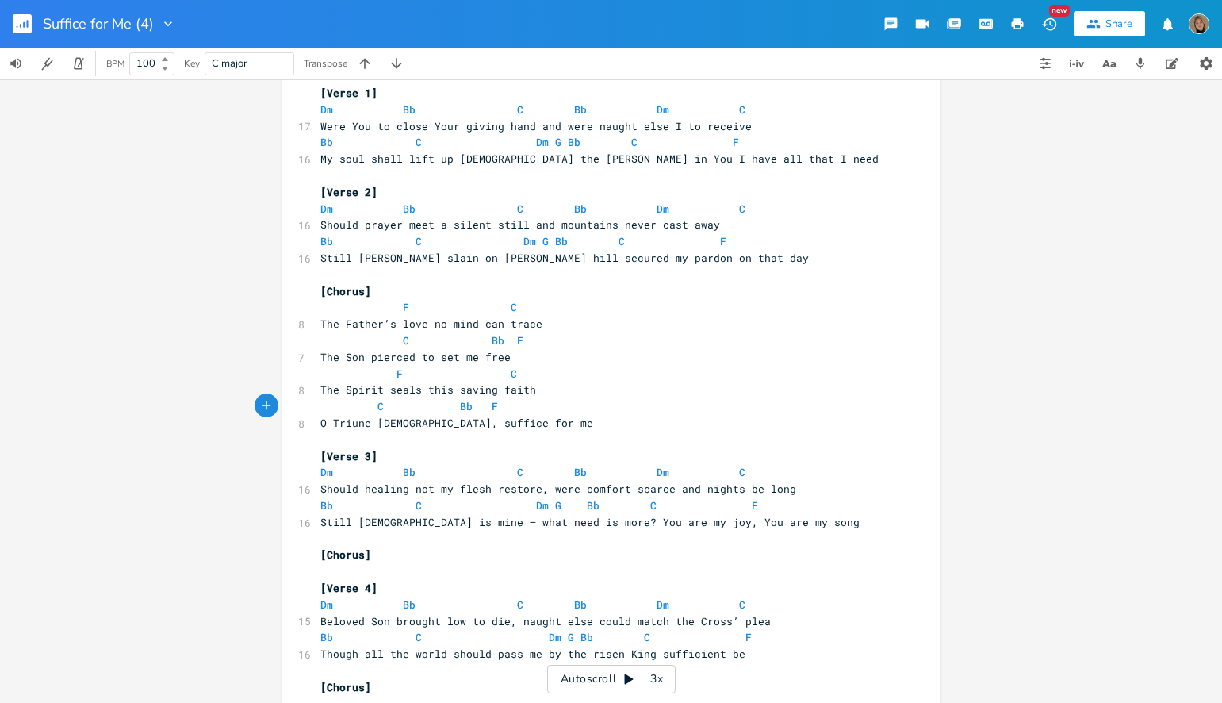
scroll to position [0, 0]
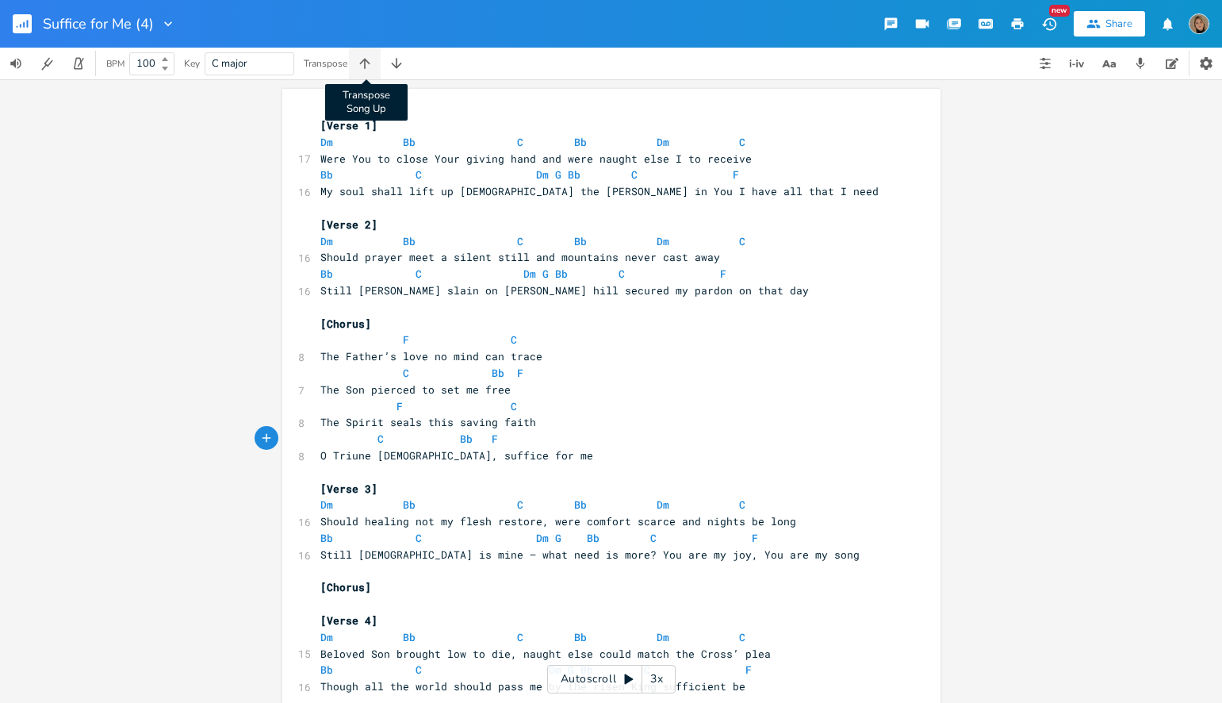
click at [363, 63] on icon "button" at bounding box center [365, 64] width 16 height 16
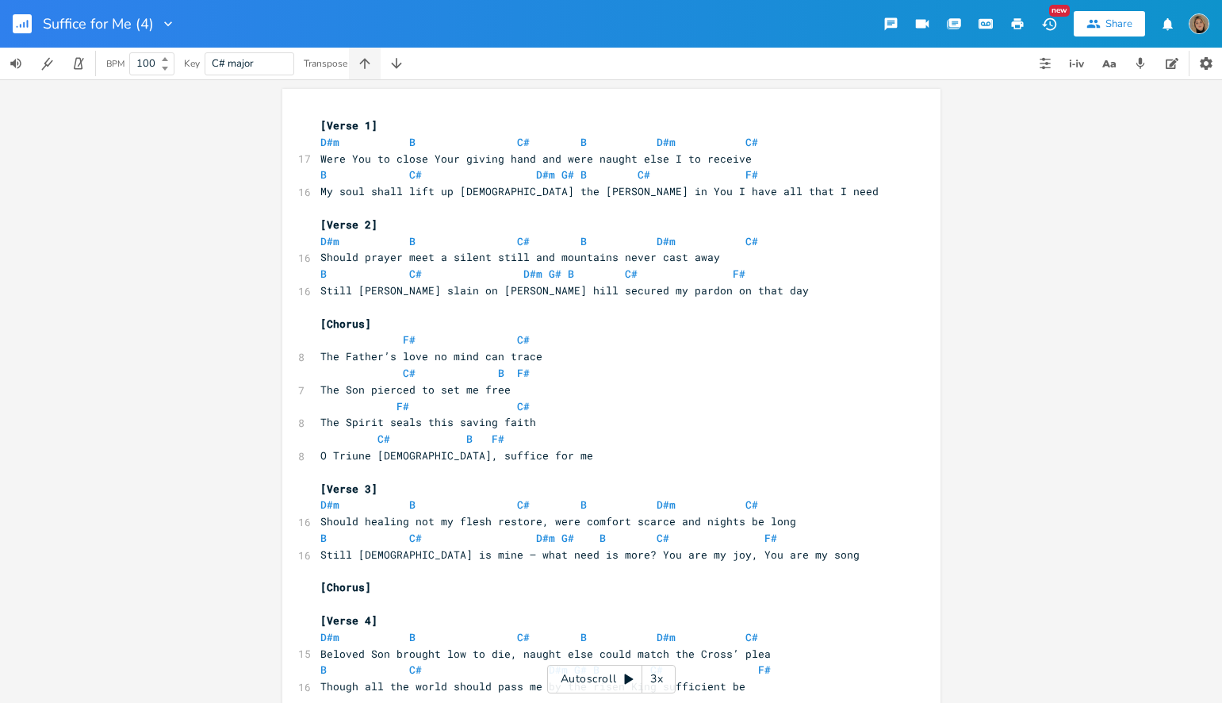
click at [363, 63] on icon "button" at bounding box center [365, 64] width 16 height 16
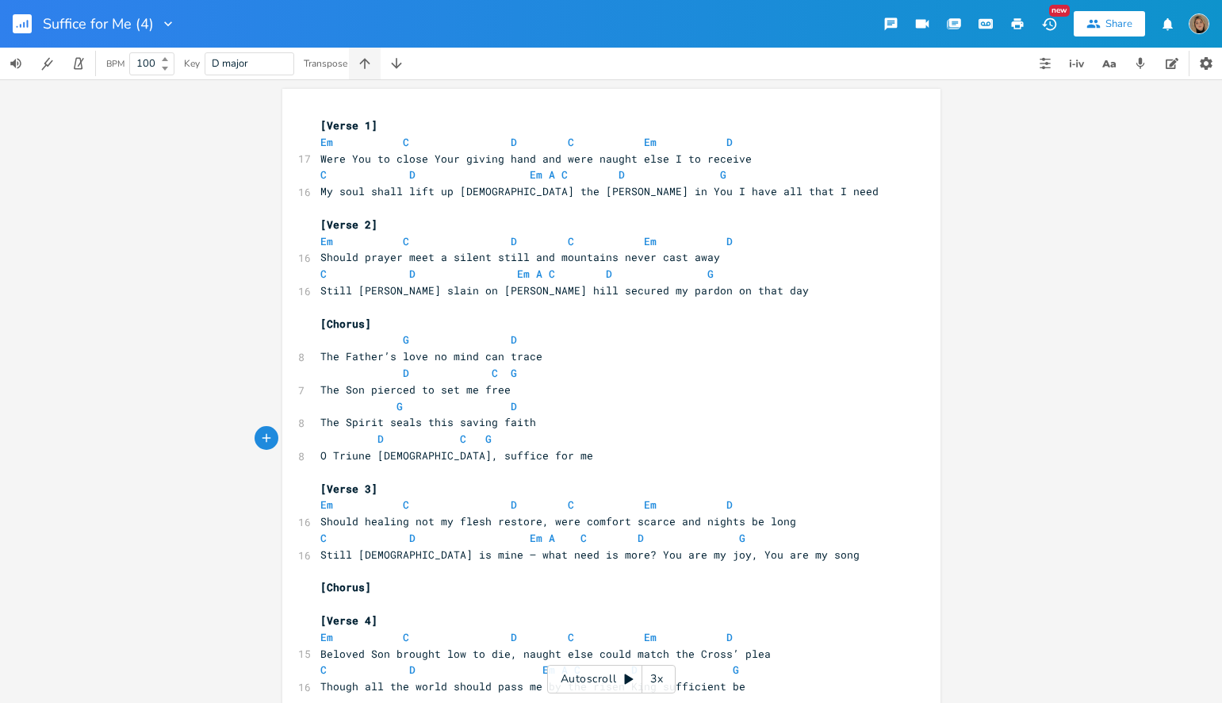
click at [363, 63] on icon "button" at bounding box center [365, 64] width 16 height 16
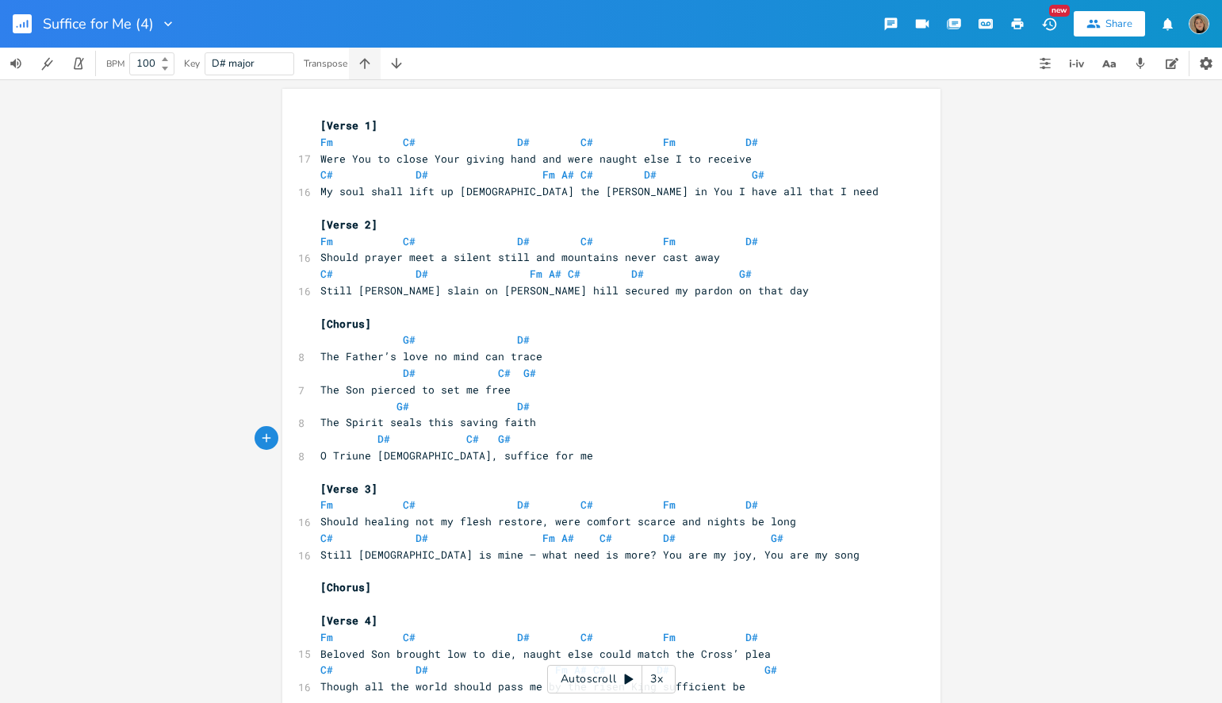
click at [363, 63] on icon "button" at bounding box center [365, 64] width 16 height 16
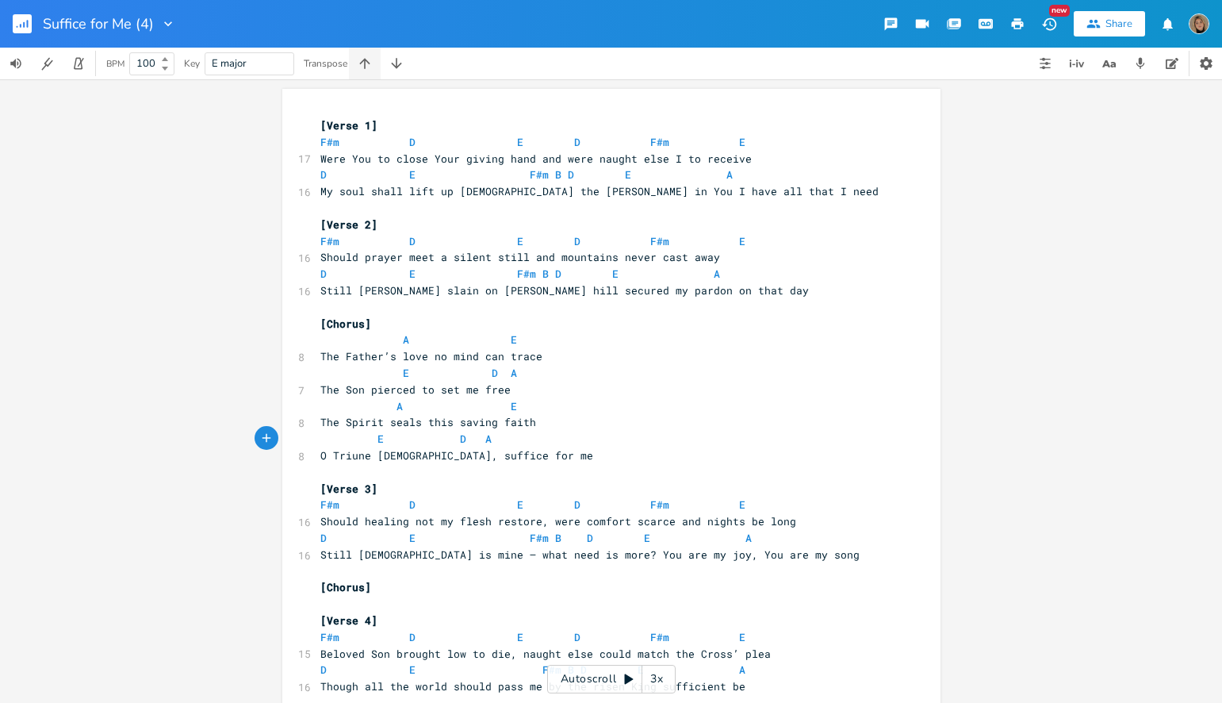
click at [363, 63] on icon "button" at bounding box center [365, 64] width 16 height 16
click at [1021, 23] on icon "button" at bounding box center [1017, 24] width 14 height 14
click at [139, 29] on input "Suffice for Me (4)" at bounding box center [97, 24] width 109 height 14
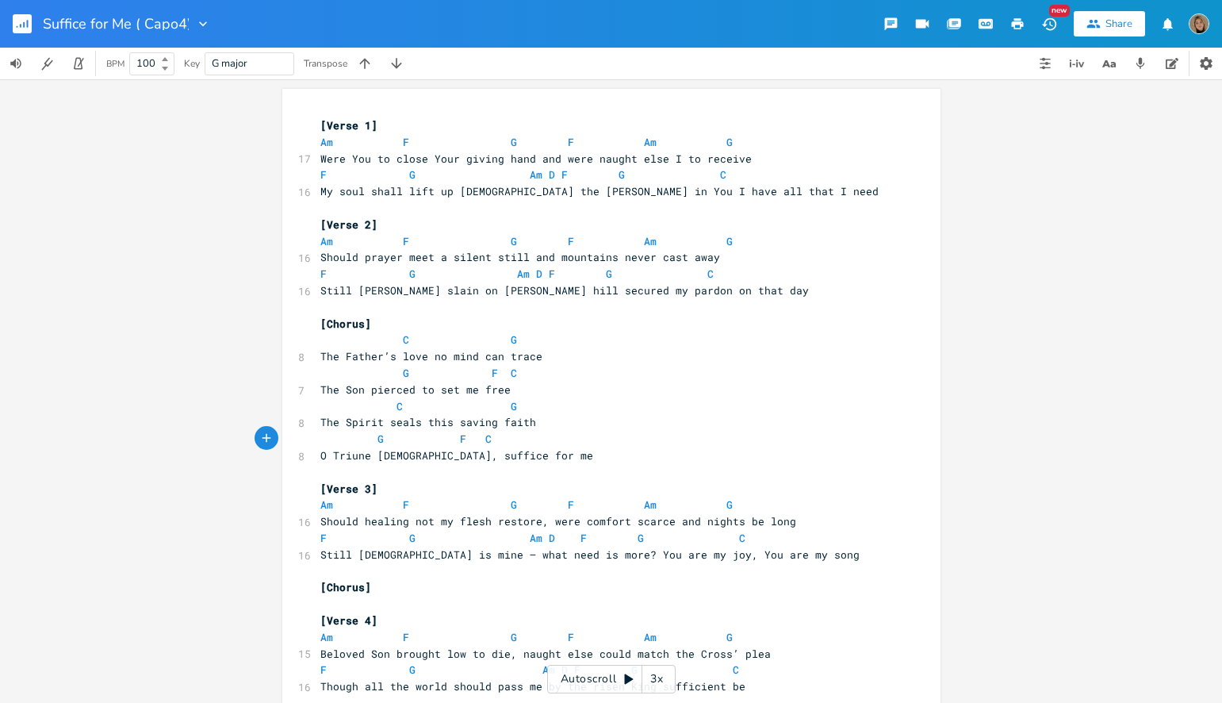
type input "Suffice for Me ( Capo 4)"
click at [680, 259] on span "Should prayer meet a silent still and mountains never cast away" at bounding box center [520, 257] width 400 height 14
click at [1017, 22] on icon "button" at bounding box center [1018, 23] width 12 height 11
click at [148, 21] on input "Suffice for Me ( Capo 4)" at bounding box center [118, 24] width 150 height 14
type input "Suffice for Me (Capo 4)"
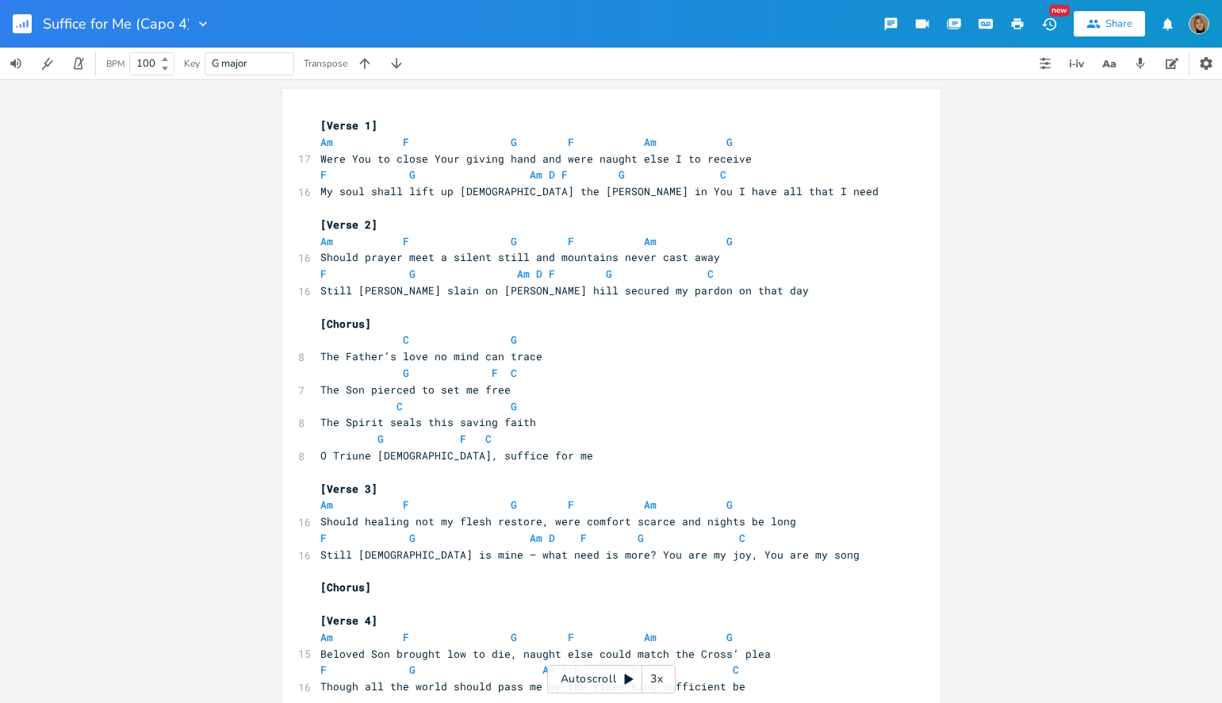
click at [1026, 16] on button "button" at bounding box center [1018, 24] width 32 height 29
click at [176, 19] on input "Suffice for Me (Capo 4)" at bounding box center [116, 24] width 146 height 14
type input "Suffice for Me (4)"
click at [549, 280] on span "F" at bounding box center [552, 273] width 6 height 15
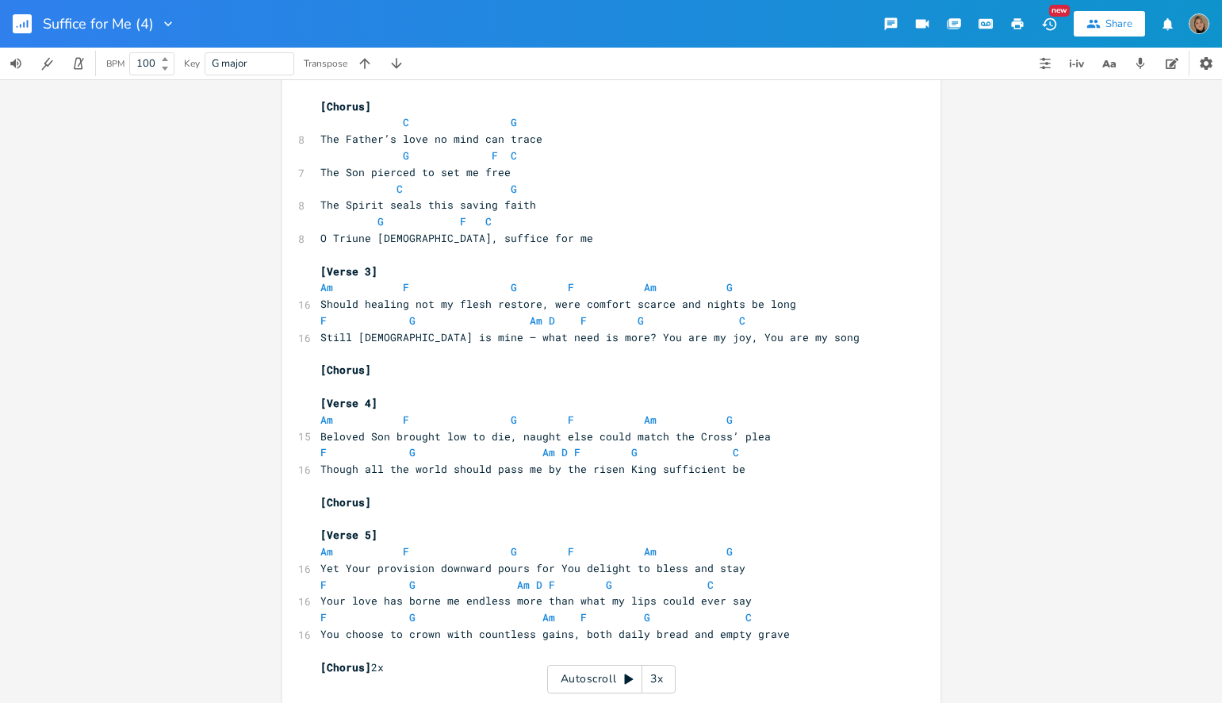
scroll to position [220, 0]
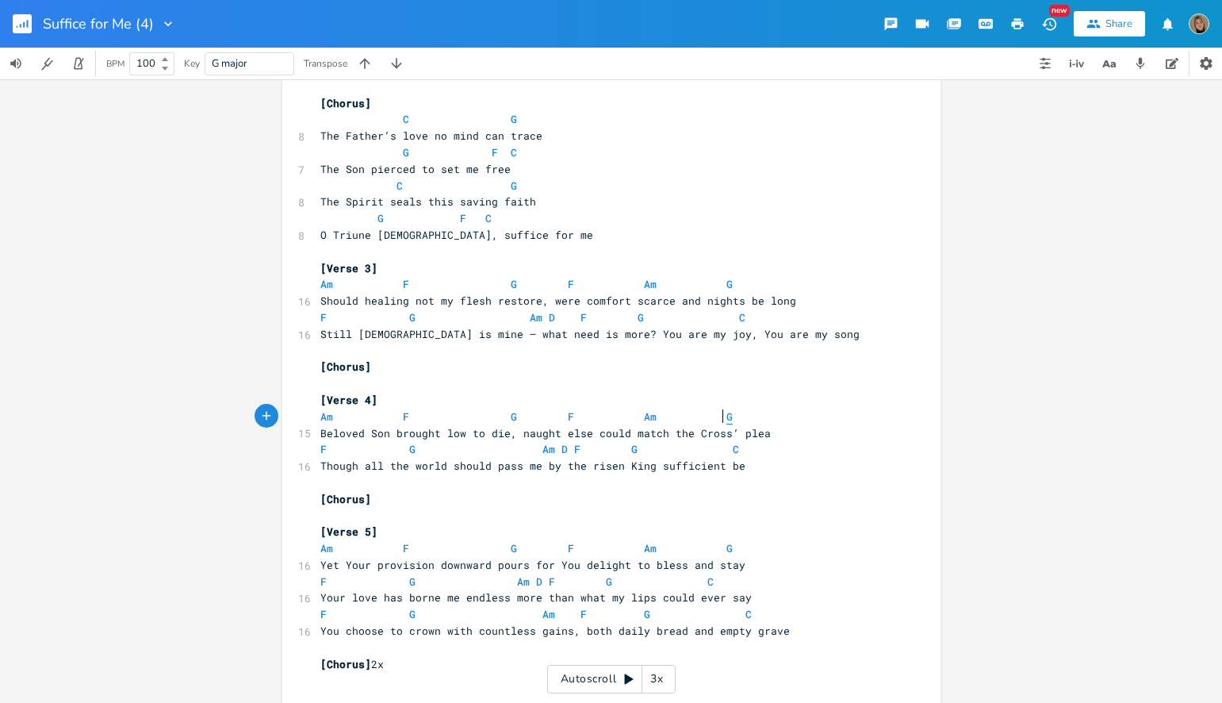
click at [727, 417] on span "G" at bounding box center [730, 416] width 6 height 15
type textarea "G"
click at [727, 417] on span "G" at bounding box center [730, 416] width 6 height 15
click at [320, 451] on span "F" at bounding box center [323, 449] width 6 height 15
type textarea "F"
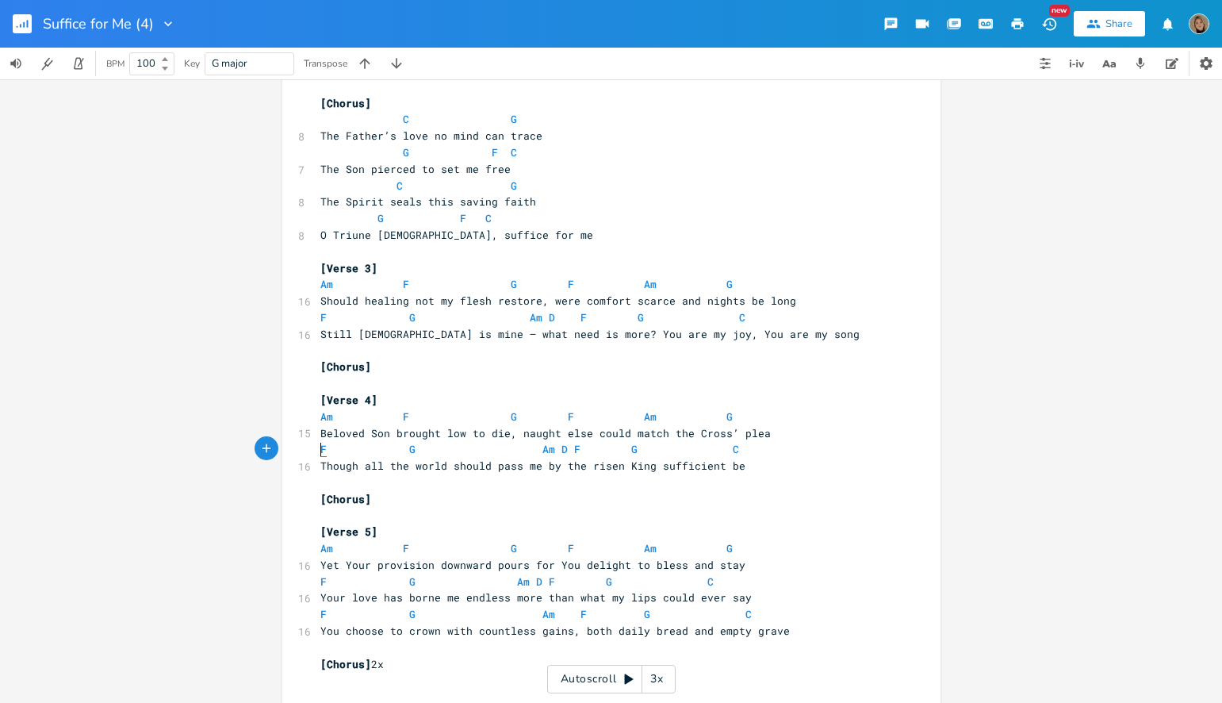
click at [320, 451] on span "F" at bounding box center [323, 449] width 6 height 15
click at [390, 67] on icon "button" at bounding box center [397, 64] width 16 height 16
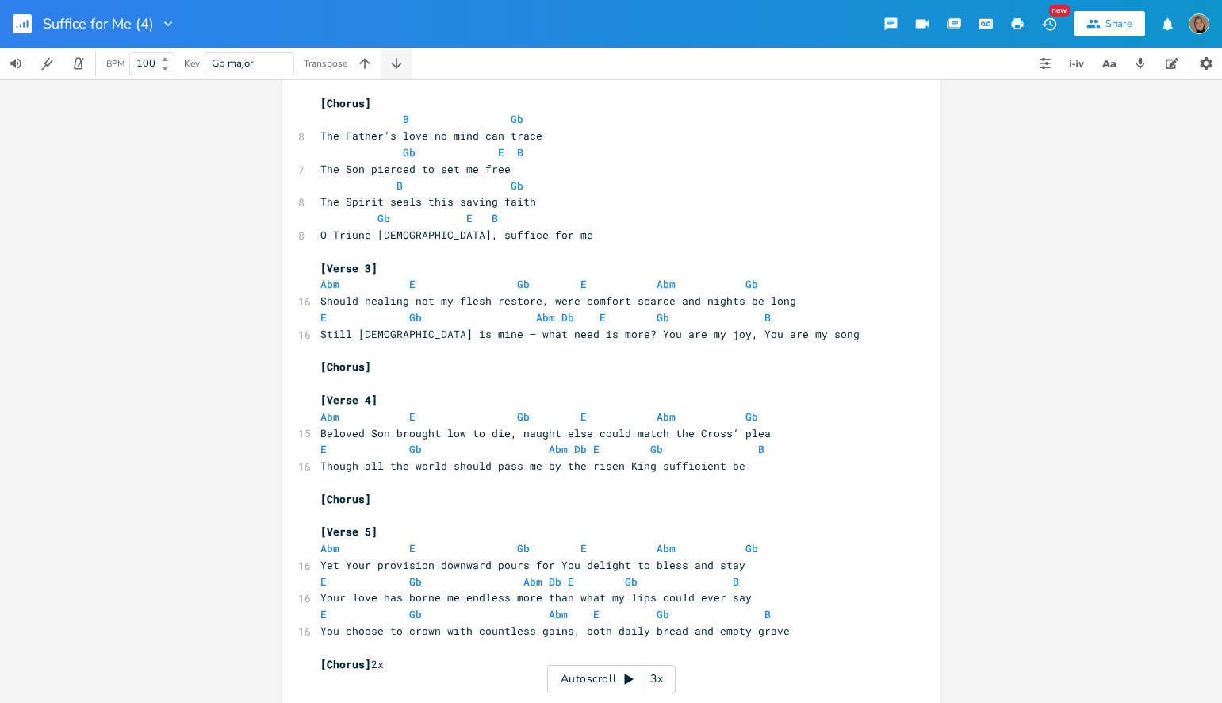
click at [390, 67] on icon "button" at bounding box center [397, 64] width 16 height 16
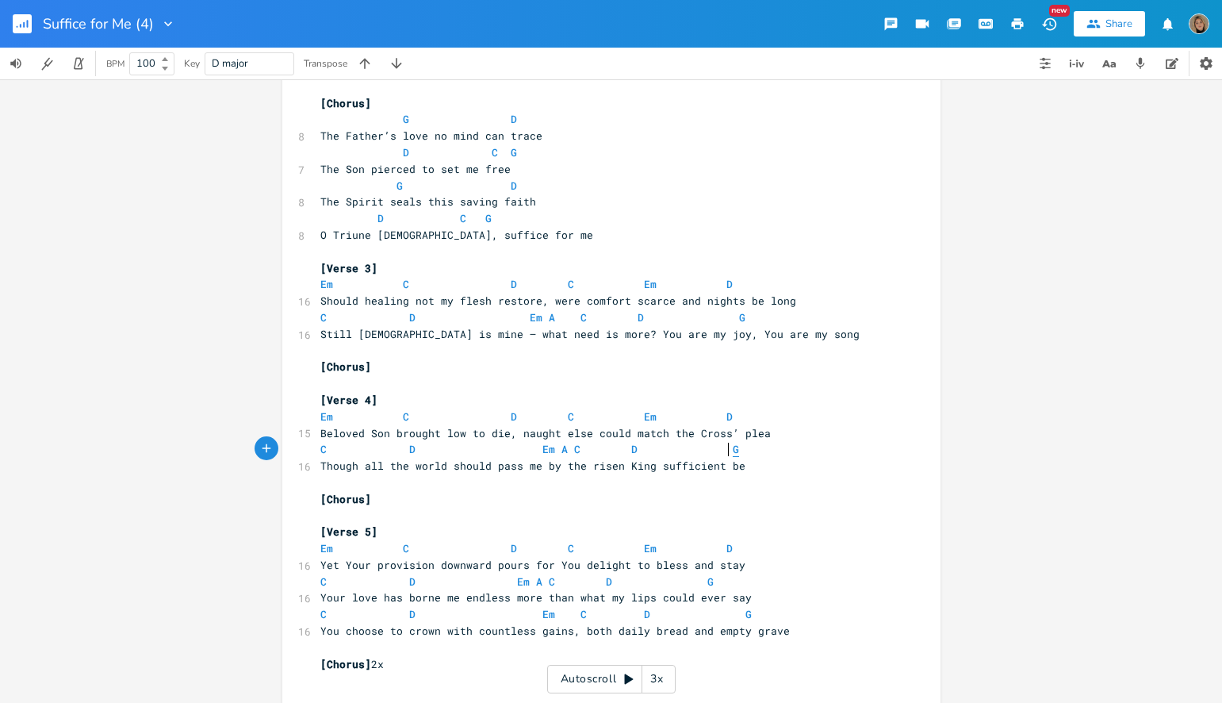
click at [733, 451] on span "G" at bounding box center [736, 449] width 6 height 15
type textarea "G"
click at [733, 451] on span "G" at bounding box center [736, 449] width 6 height 15
click at [320, 418] on span "Em" at bounding box center [326, 416] width 13 height 15
type textarea "Em"
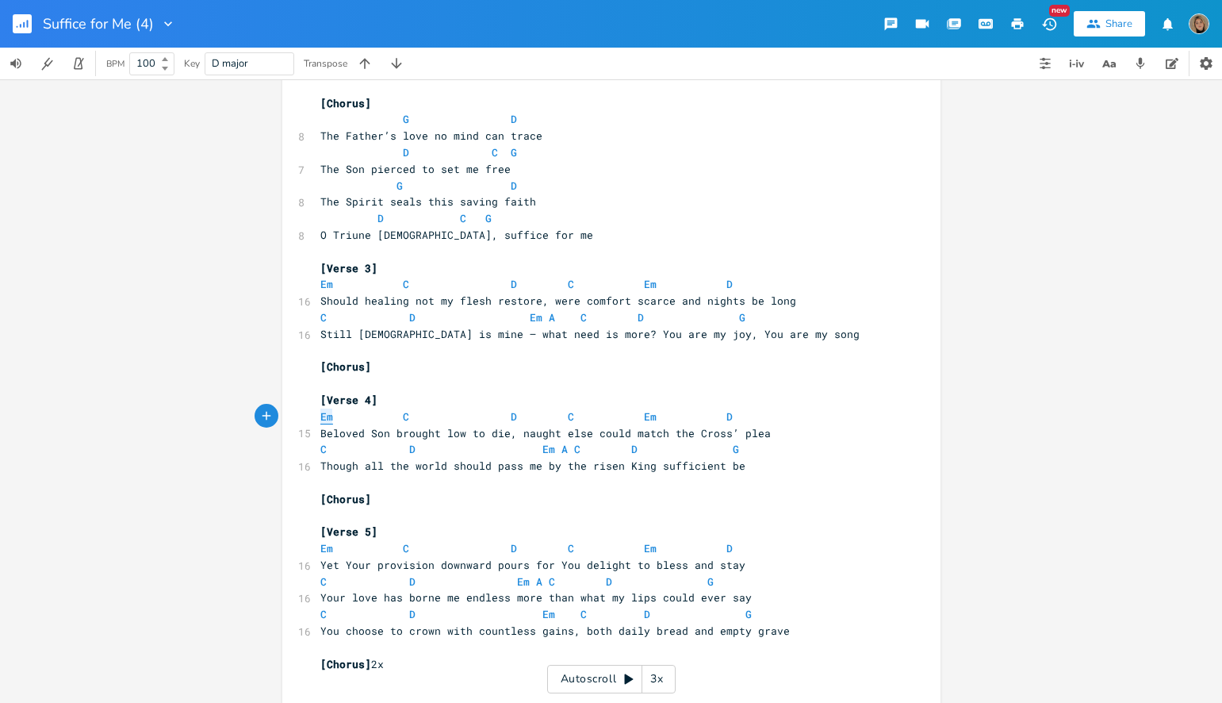
click at [320, 418] on span "Em" at bounding box center [326, 416] width 13 height 15
click at [403, 415] on span "C" at bounding box center [406, 416] width 6 height 15
type textarea "C"
click at [403, 415] on span "C" at bounding box center [406, 416] width 6 height 15
click at [753, 508] on pre "​" at bounding box center [603, 515] width 573 height 17
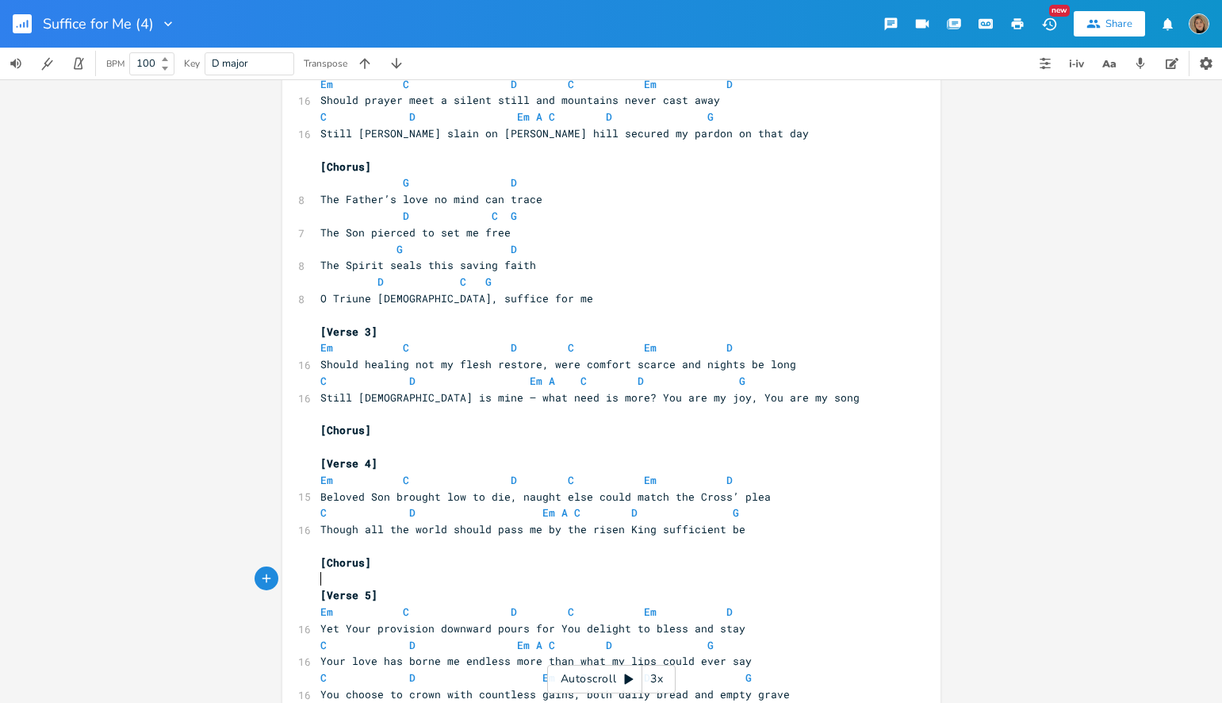
scroll to position [238, 0]
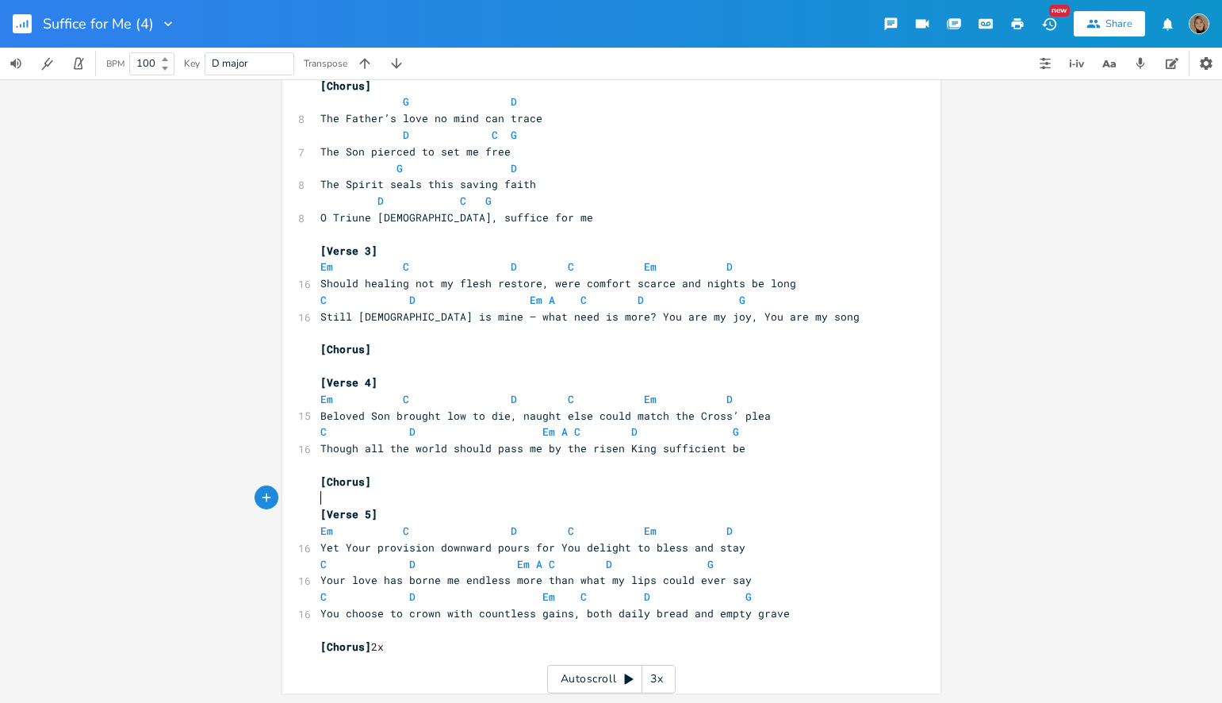
click at [1018, 32] on button "button" at bounding box center [1018, 24] width 32 height 29
click at [150, 21] on input "Suffice for Me (4)" at bounding box center [97, 24] width 109 height 14
type input "Suffice for Me"
click at [584, 325] on pre "​" at bounding box center [603, 333] width 573 height 17
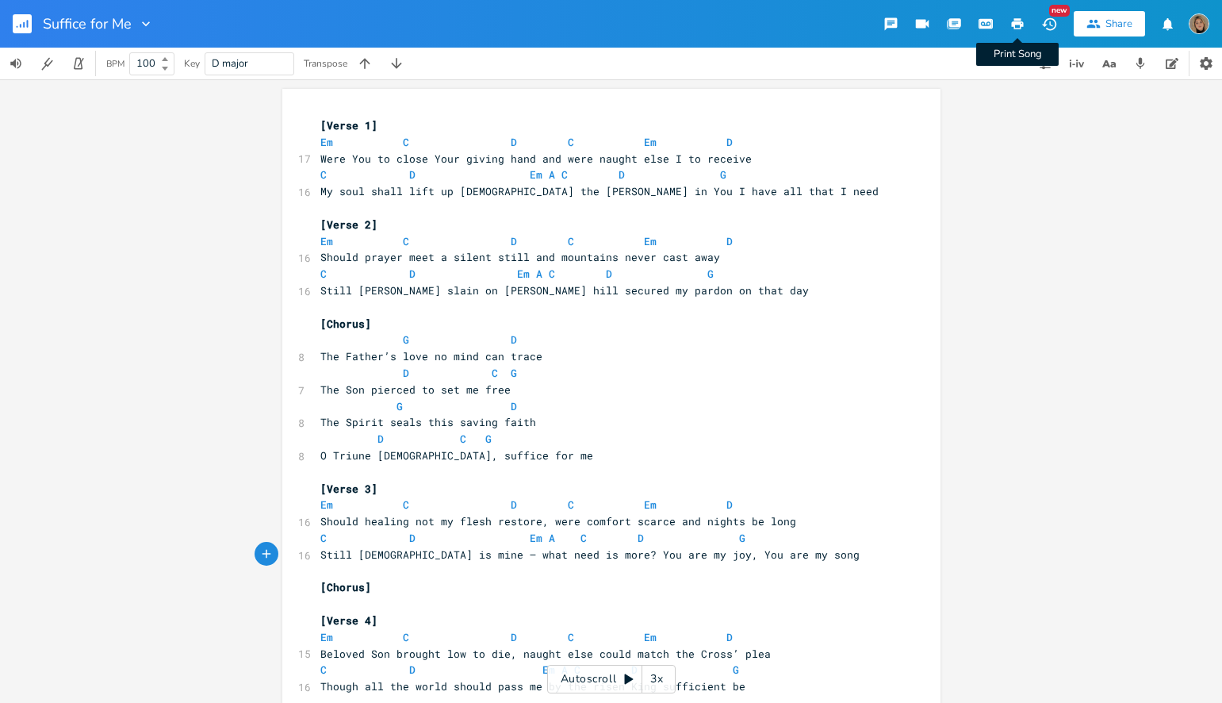
click at [1022, 17] on icon "button" at bounding box center [1017, 24] width 14 height 14
click at [368, 65] on icon "button" at bounding box center [365, 64] width 16 height 16
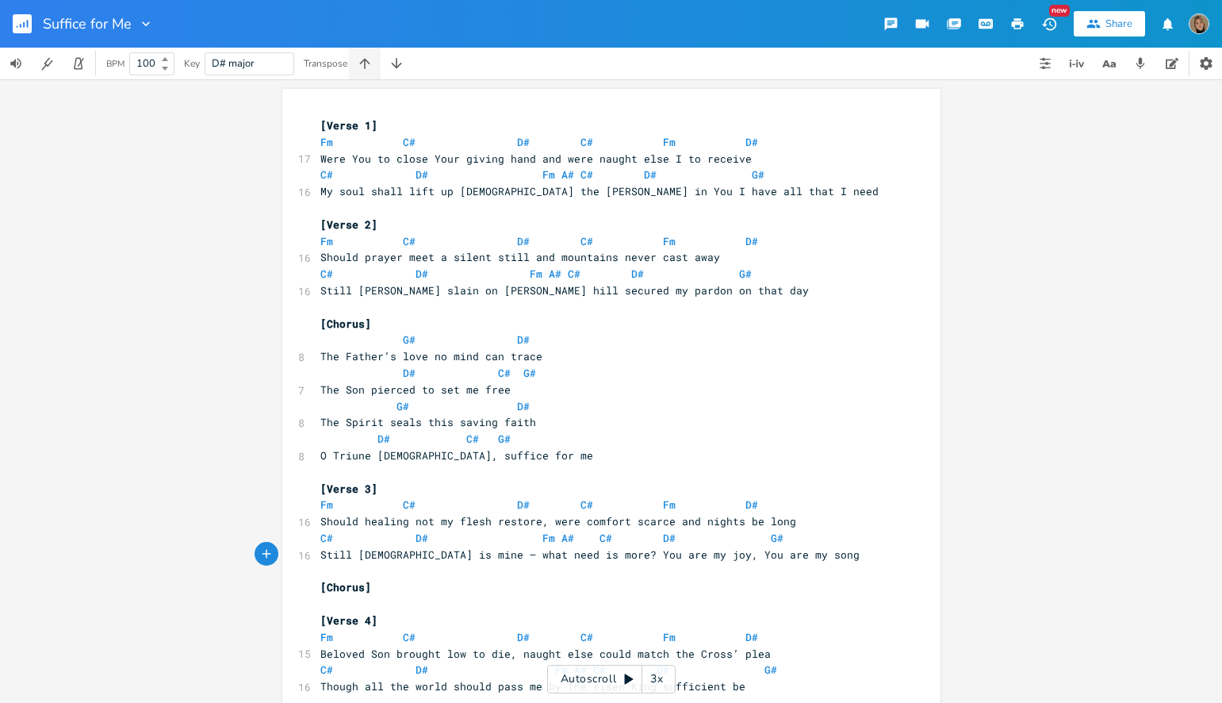
click at [368, 65] on icon "button" at bounding box center [365, 64] width 16 height 16
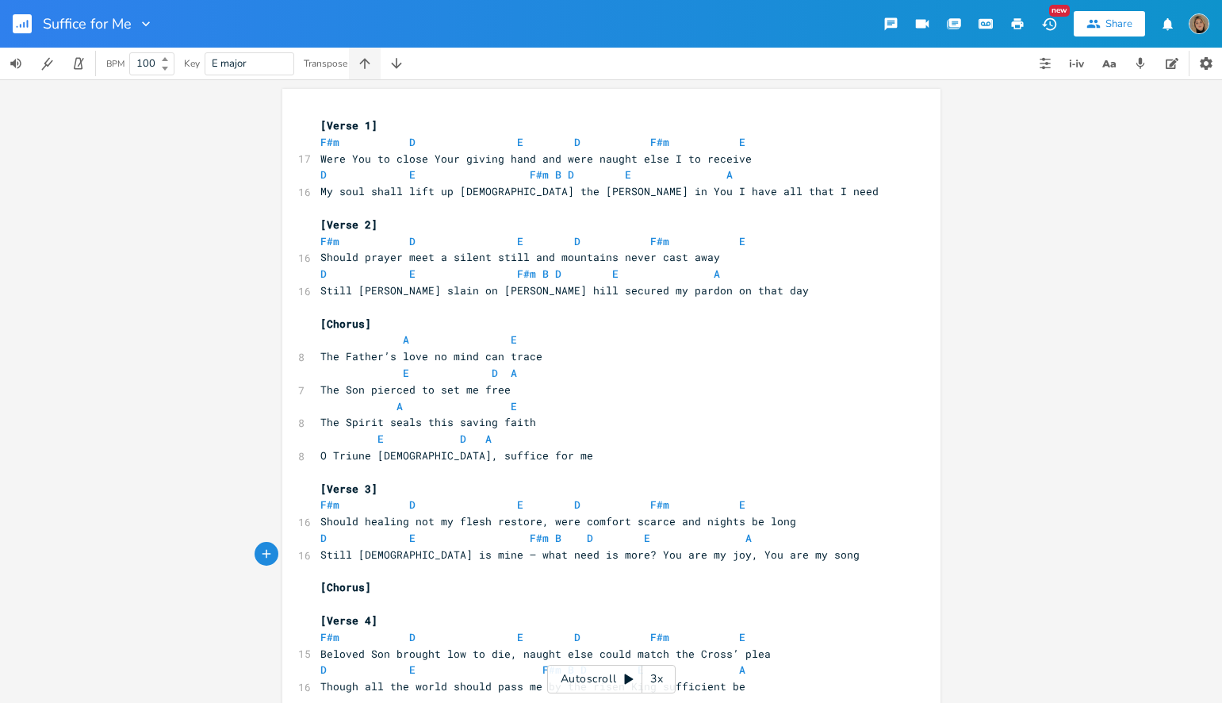
click at [368, 65] on icon "button" at bounding box center [365, 64] width 16 height 16
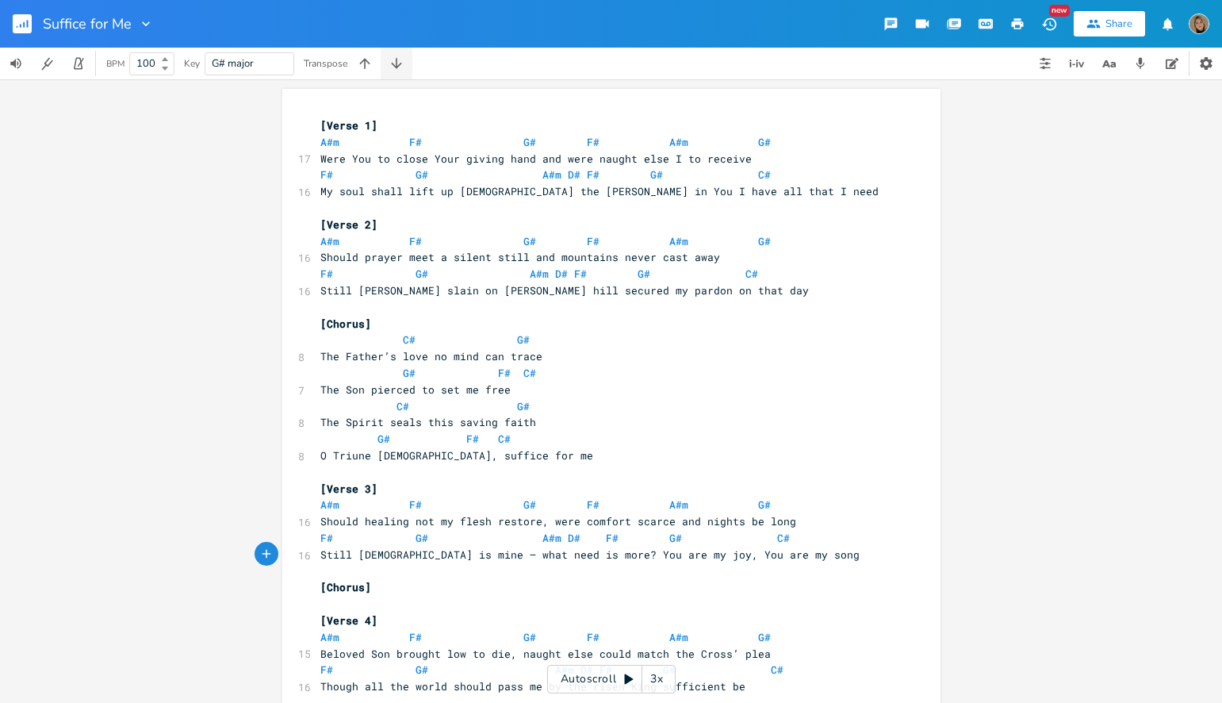
click at [391, 67] on icon "button" at bounding box center [397, 64] width 16 height 16
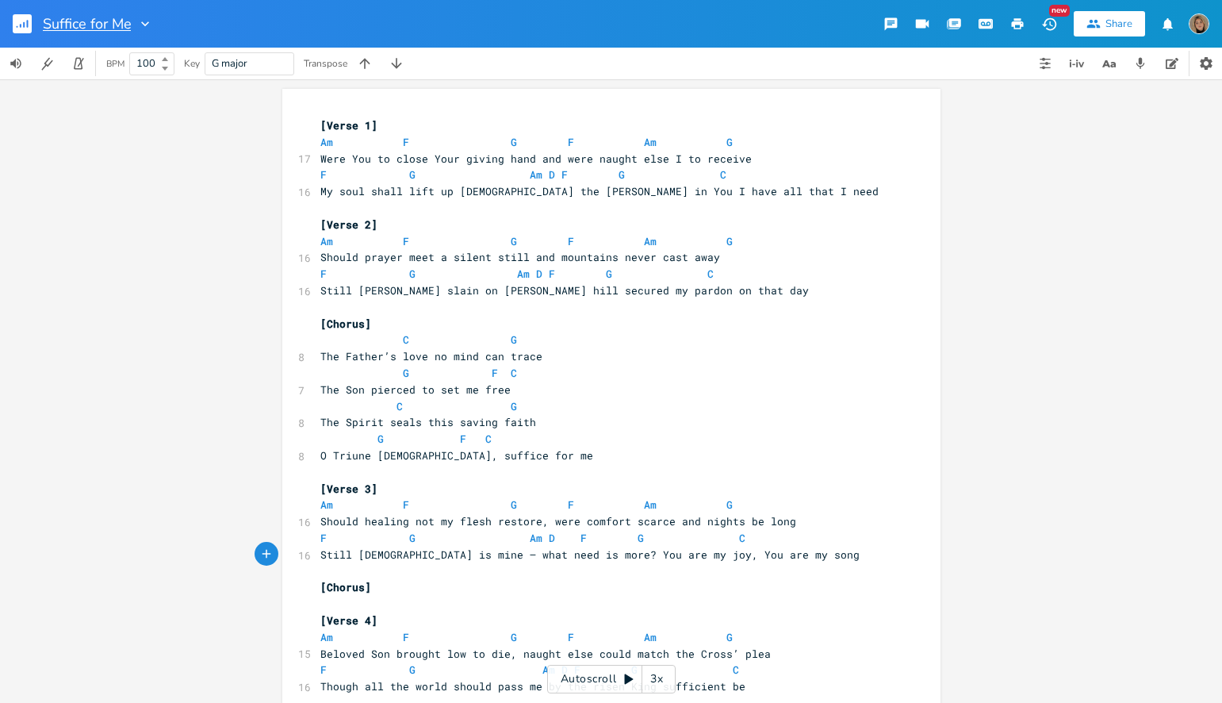
click at [128, 24] on input "Suffice for Me" at bounding box center [87, 24] width 88 height 14
type input "Suffice for Me (4)"
click at [13, 20] on rect "button" at bounding box center [22, 23] width 19 height 19
click at [409, 274] on span "G" at bounding box center [412, 273] width 6 height 15
type textarea "G"
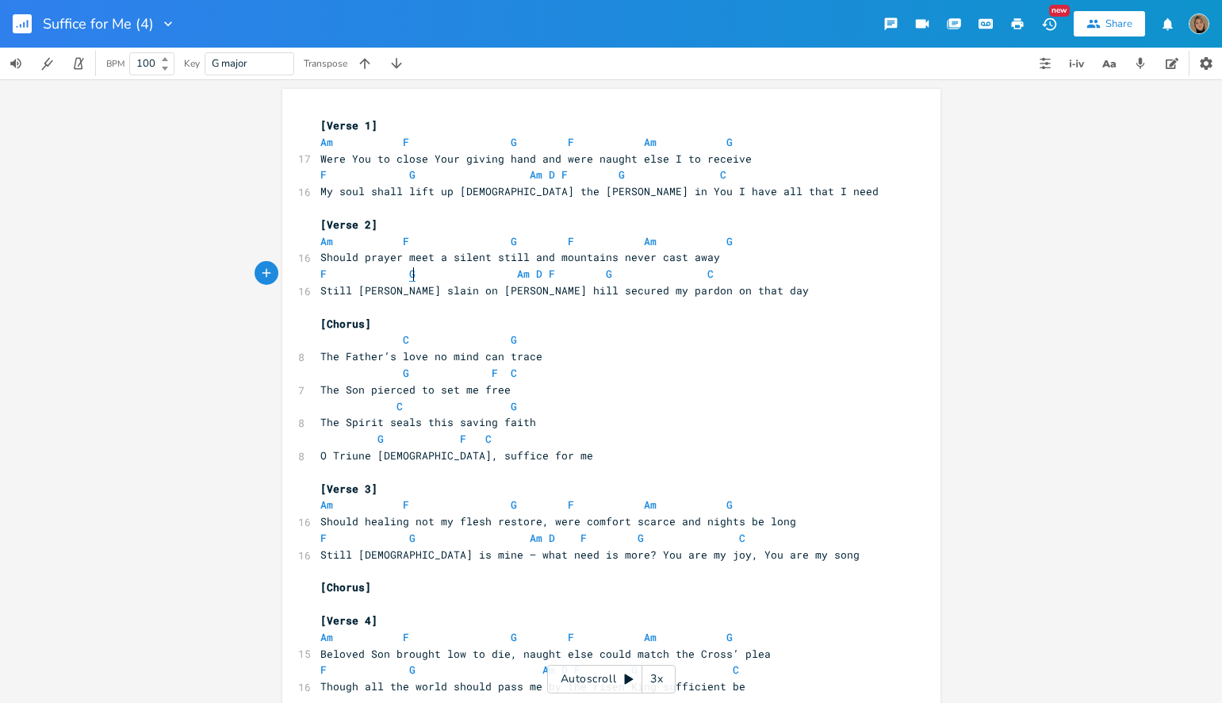
click at [409, 274] on span "G" at bounding box center [412, 273] width 6 height 15
click at [511, 145] on span "G" at bounding box center [514, 142] width 6 height 15
type textarea "G"
click at [511, 145] on span "G" at bounding box center [514, 142] width 6 height 15
click at [320, 141] on span "Am" at bounding box center [326, 142] width 13 height 15
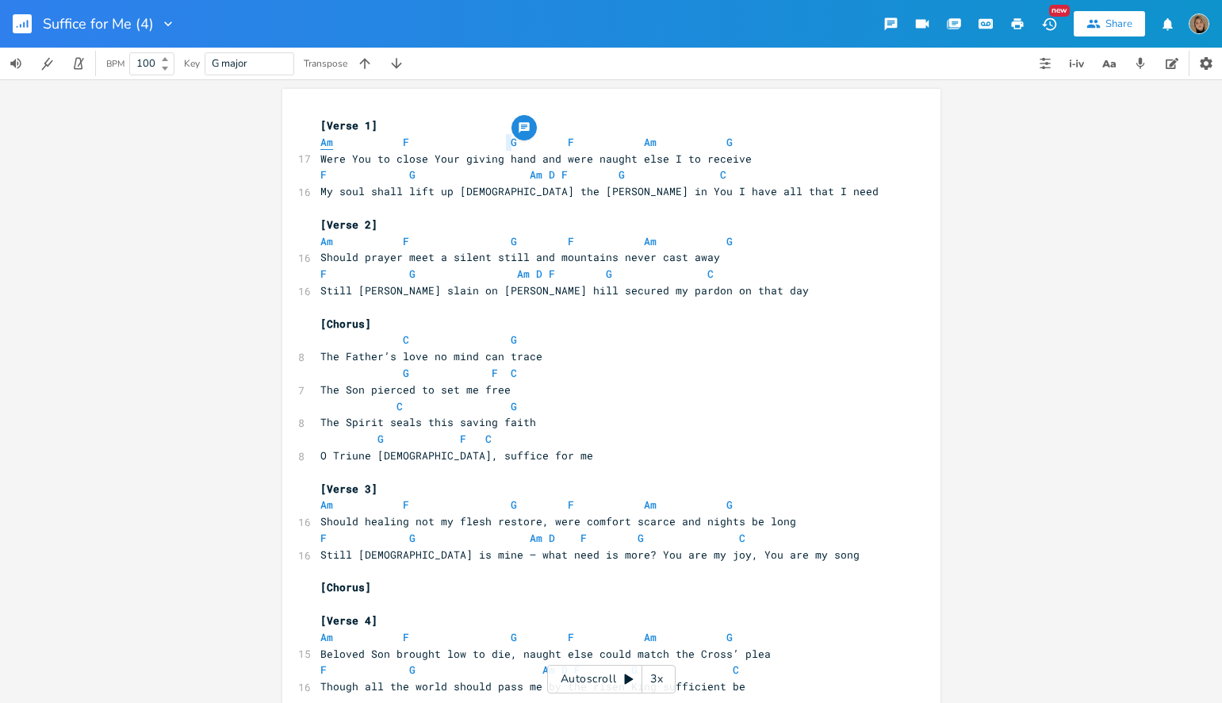
type textarea "Am"
click at [320, 141] on span "Am" at bounding box center [326, 142] width 13 height 15
click at [403, 139] on span "F" at bounding box center [406, 142] width 6 height 15
type textarea "F"
click at [403, 139] on span "F" at bounding box center [406, 142] width 6 height 15
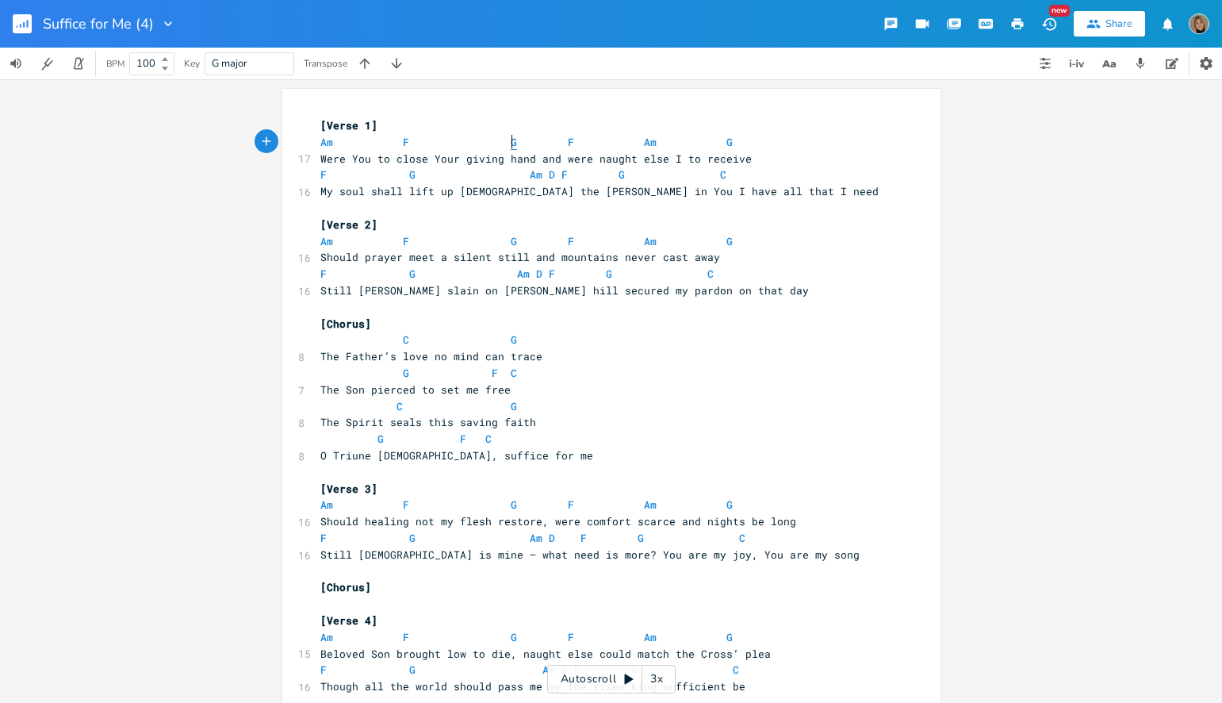
click at [511, 144] on span "G" at bounding box center [514, 142] width 6 height 15
type textarea "G"
click at [511, 144] on span "G" at bounding box center [514, 142] width 6 height 15
click at [403, 142] on span "F" at bounding box center [406, 142] width 6 height 15
type textarea "F"
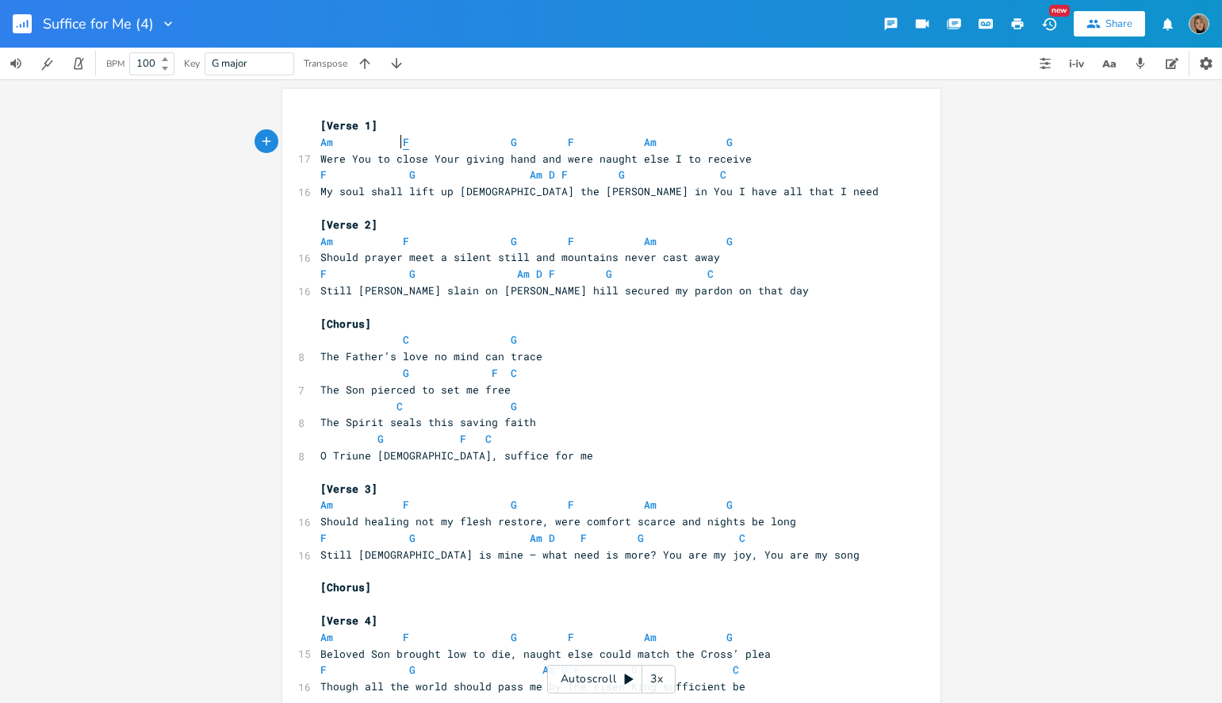
click at [403, 142] on span "F" at bounding box center [406, 142] width 6 height 15
click at [549, 176] on span "D" at bounding box center [552, 174] width 6 height 15
type textarea "D"
click at [549, 176] on span "D" at bounding box center [552, 174] width 6 height 15
click at [321, 145] on span "Am" at bounding box center [326, 142] width 13 height 15
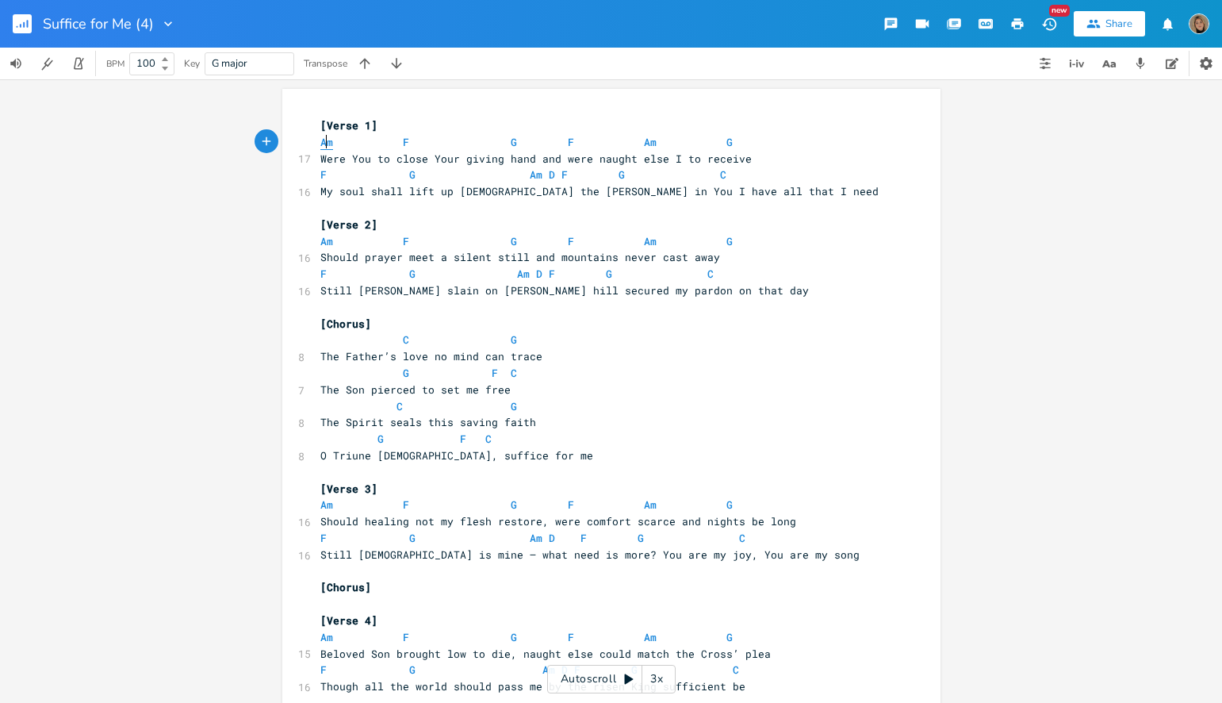
type textarea "Am"
click at [321, 145] on span "Am" at bounding box center [326, 142] width 13 height 15
click at [403, 140] on span "F" at bounding box center [406, 142] width 6 height 15
type textarea "F"
click at [403, 140] on span "F" at bounding box center [406, 142] width 6 height 15
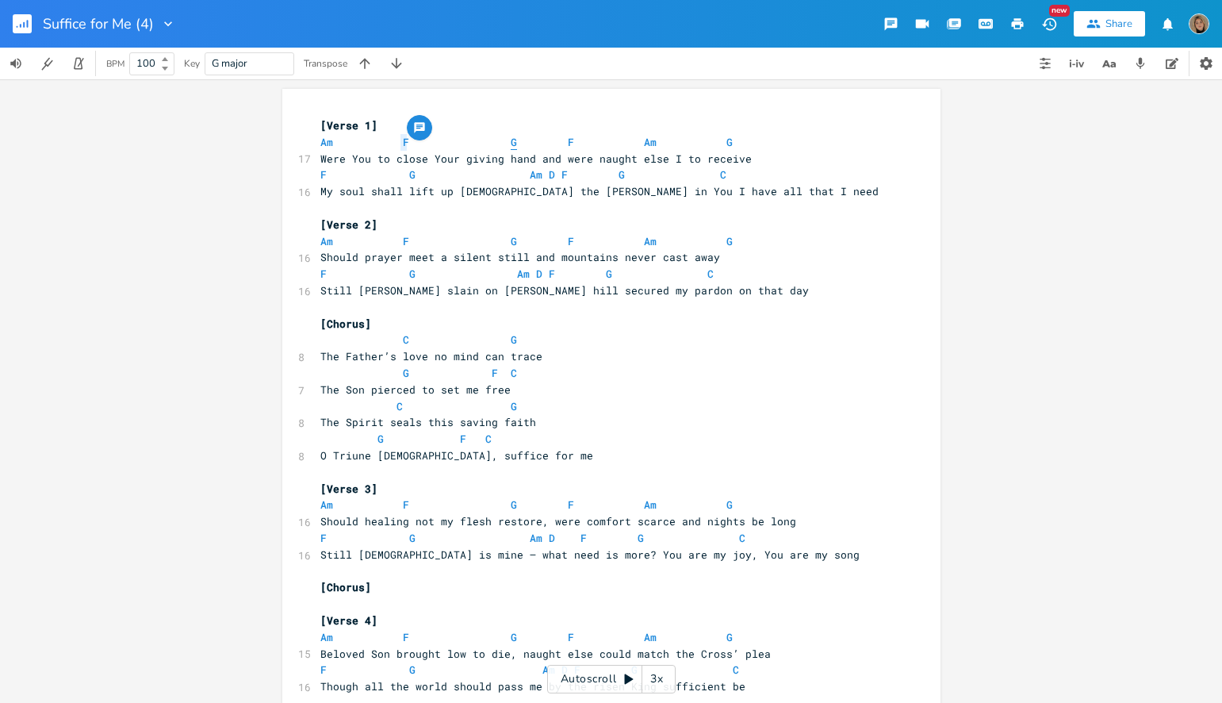
click at [511, 141] on span "G" at bounding box center [514, 142] width 6 height 15
type textarea "G"
click at [511, 141] on span "G" at bounding box center [514, 142] width 6 height 15
click at [549, 174] on span "D" at bounding box center [552, 174] width 6 height 15
type textarea "D"
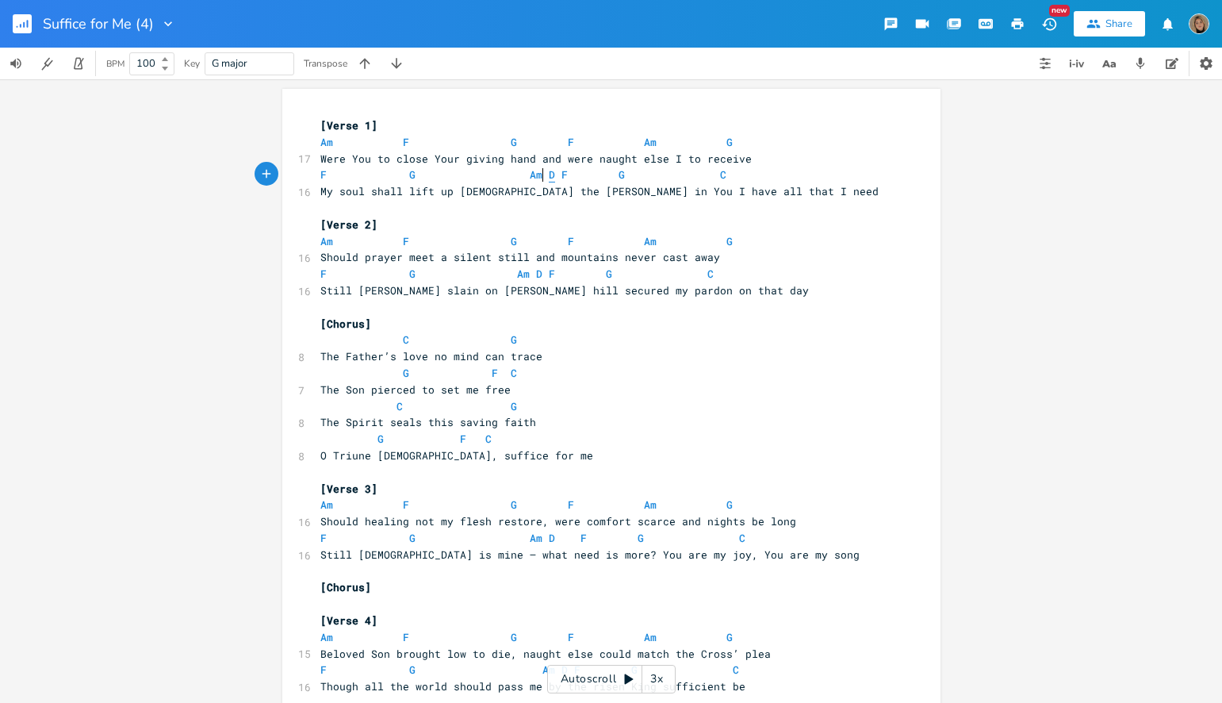
click at [549, 174] on span "D" at bounding box center [552, 174] width 6 height 15
click at [720, 174] on span "C" at bounding box center [723, 174] width 6 height 15
type textarea "C"
click at [720, 174] on span "C" at bounding box center [723, 174] width 6 height 15
click at [368, 59] on icon "button" at bounding box center [364, 63] width 10 height 10
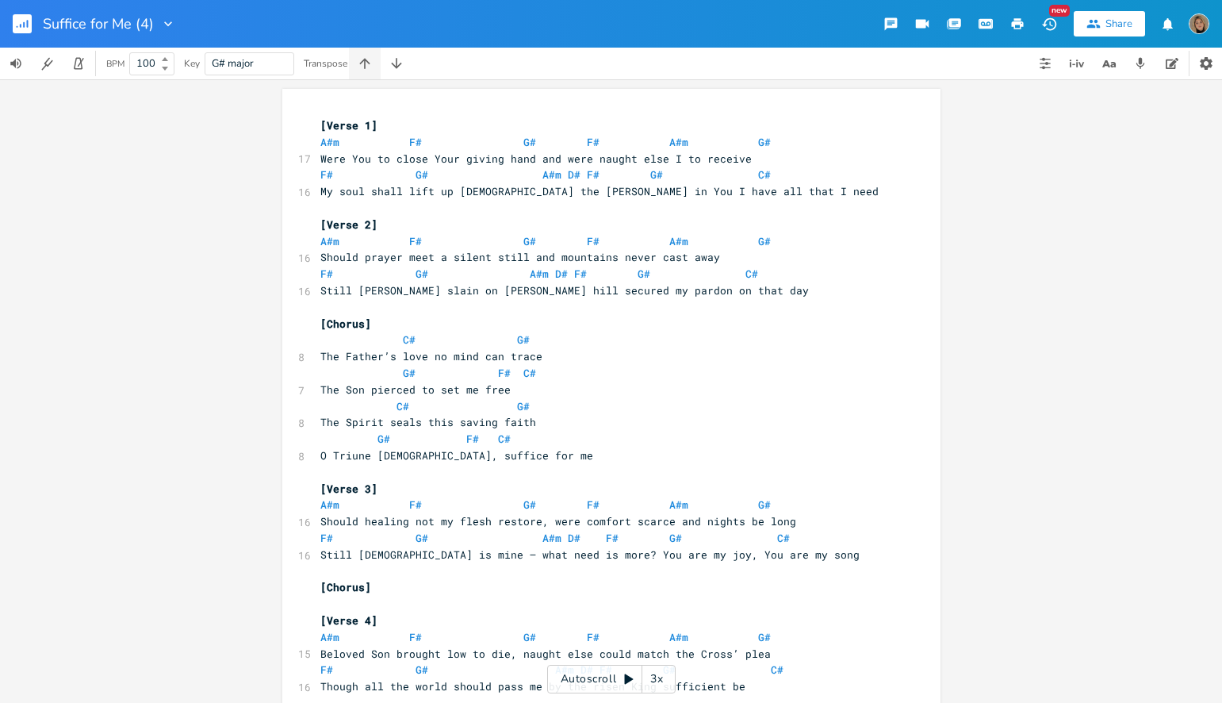
click at [368, 59] on icon "button" at bounding box center [364, 63] width 10 height 10
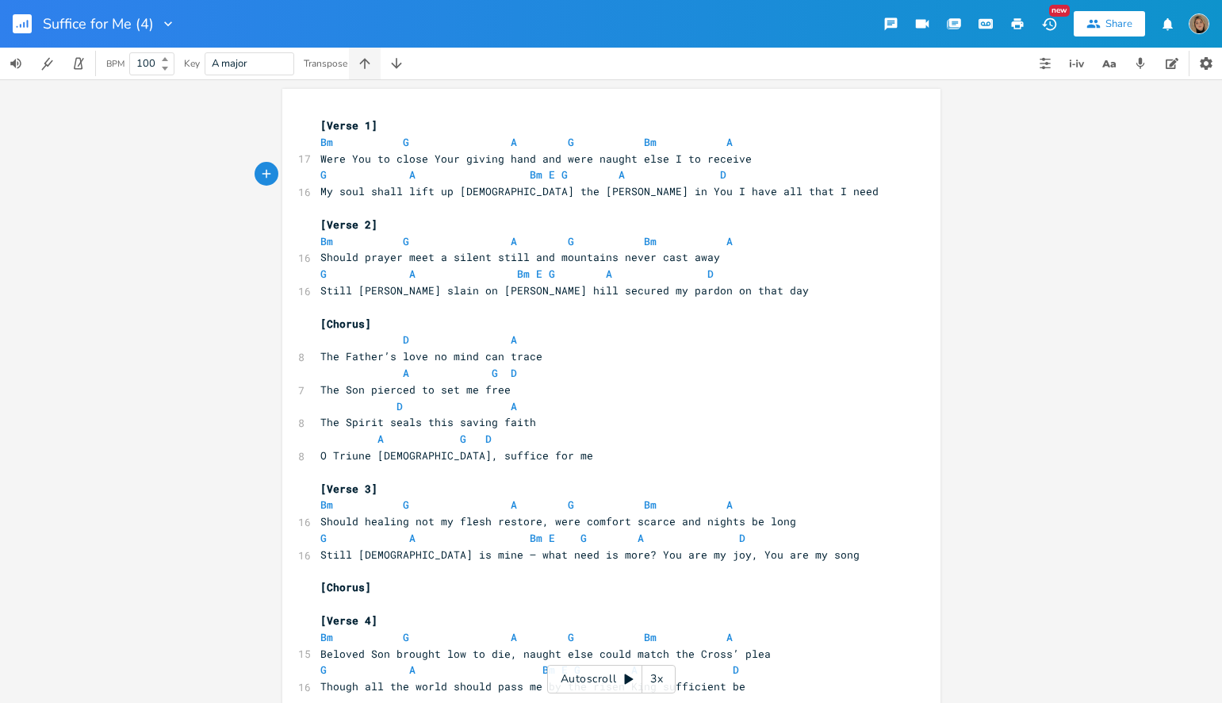
click at [368, 59] on icon "button" at bounding box center [364, 63] width 10 height 10
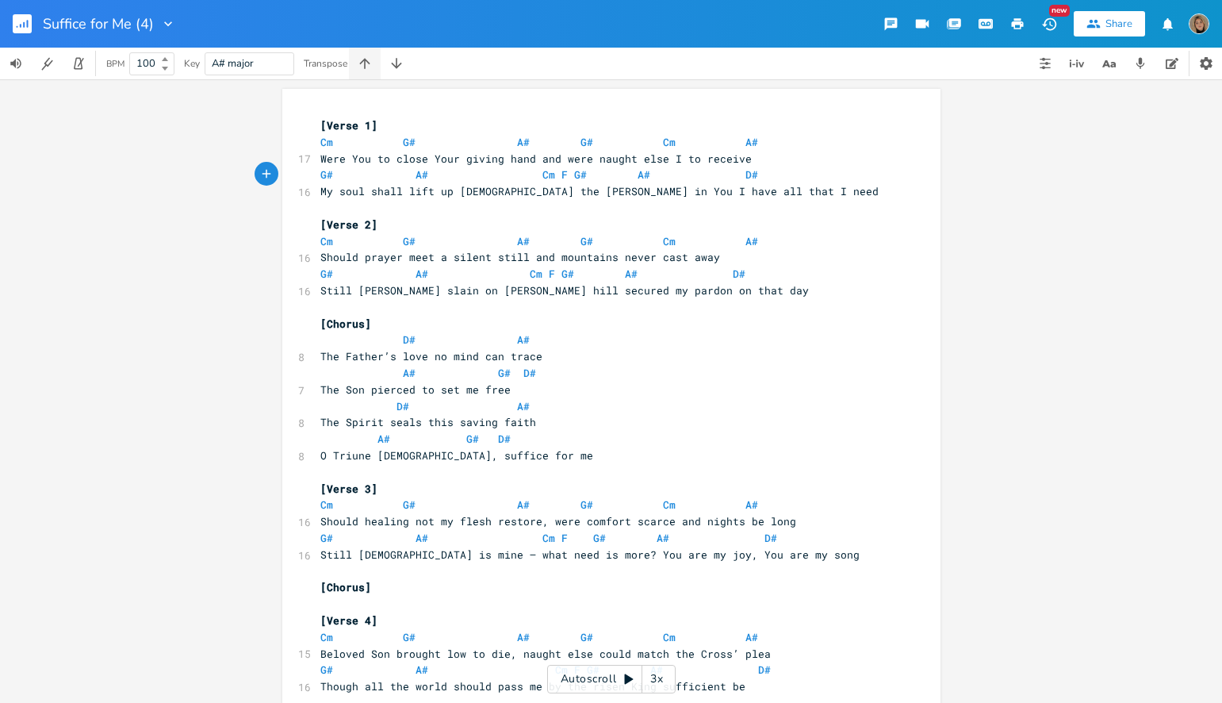
click at [368, 59] on icon "button" at bounding box center [364, 63] width 10 height 10
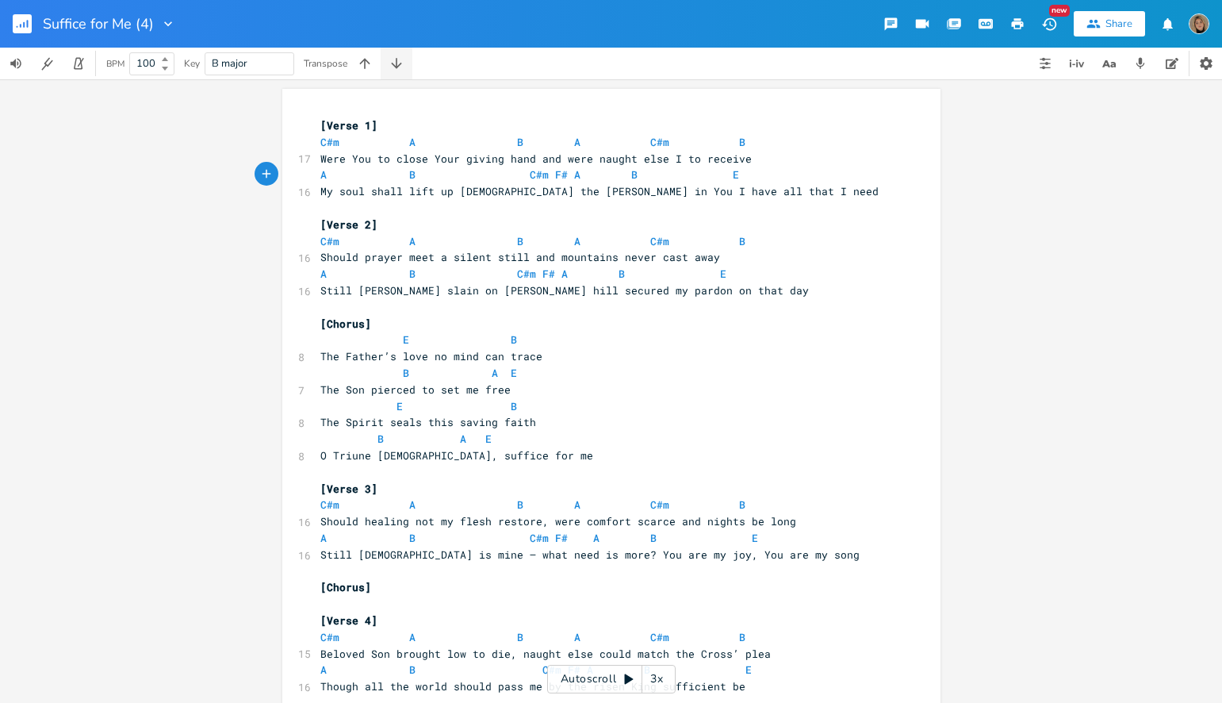
click at [402, 67] on icon "button" at bounding box center [397, 64] width 16 height 16
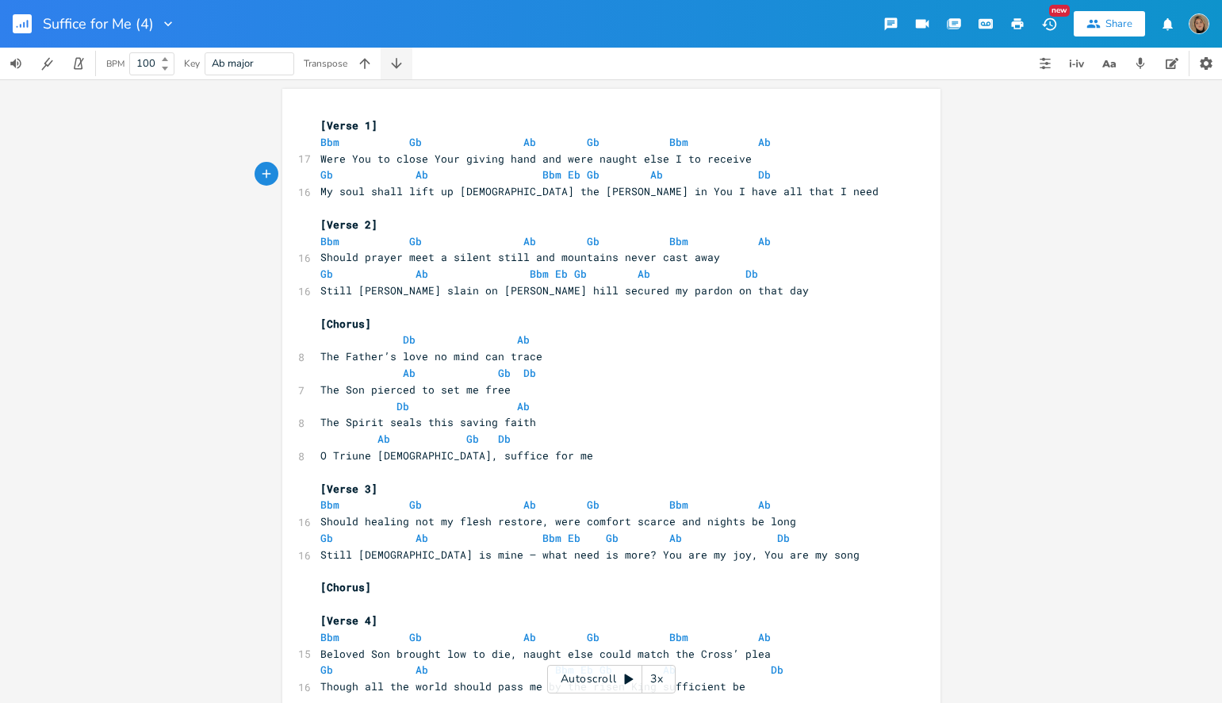
click at [401, 67] on icon "button" at bounding box center [397, 64] width 16 height 16
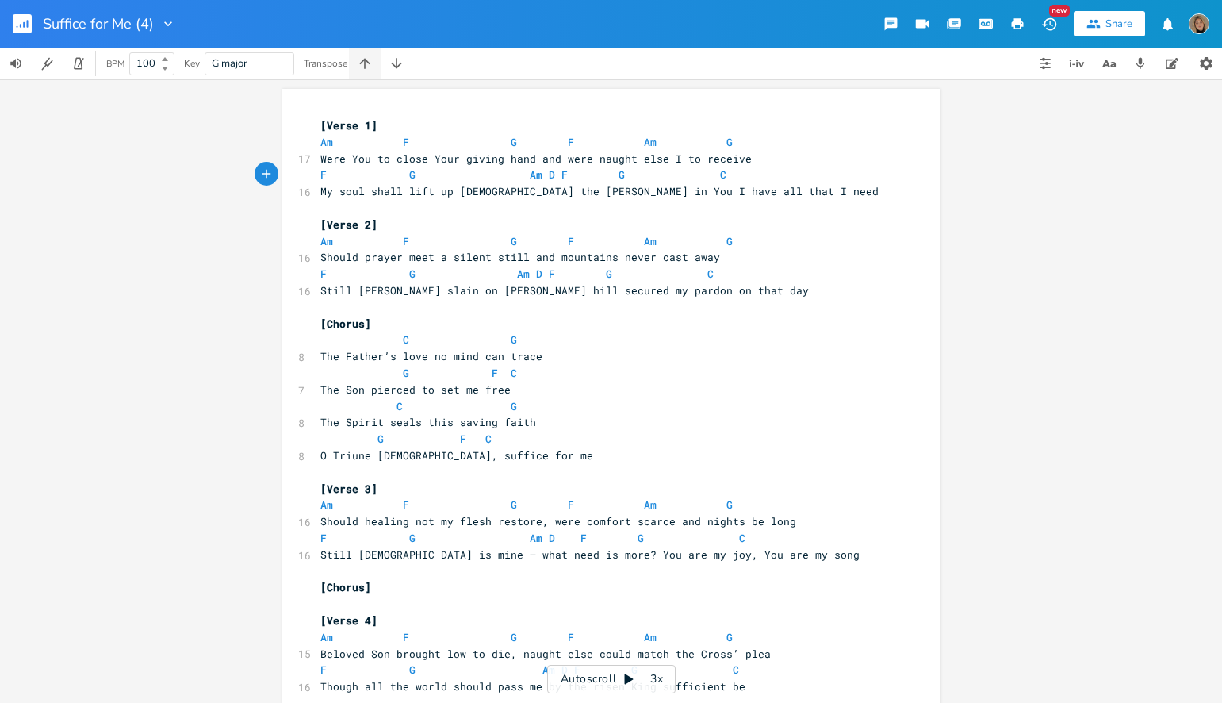
click at [370, 70] on icon "button" at bounding box center [365, 64] width 16 height 16
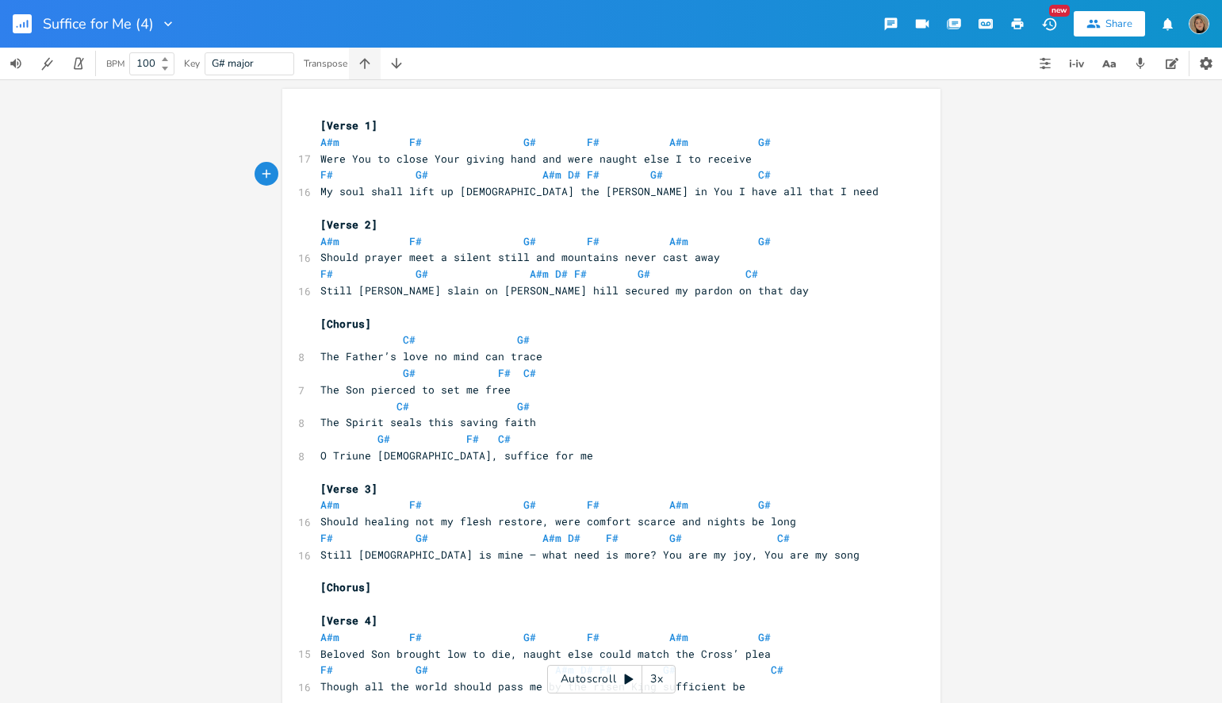
click at [370, 70] on icon "button" at bounding box center [365, 64] width 16 height 16
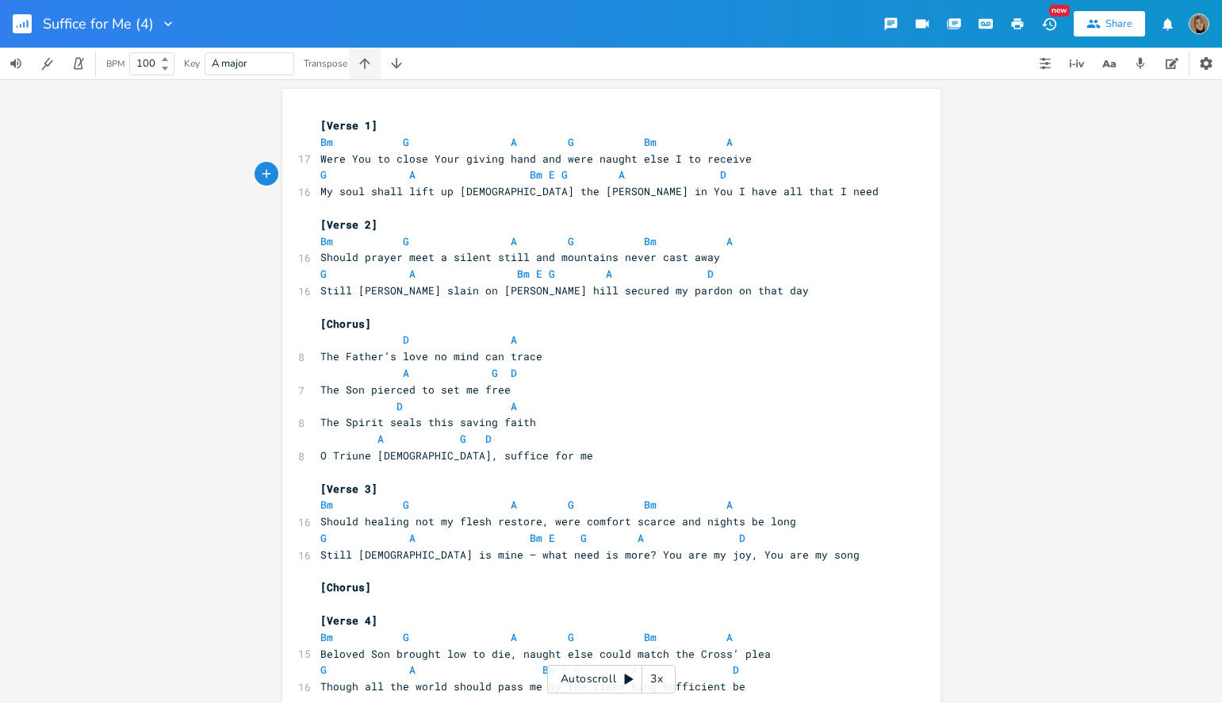
click at [370, 70] on icon "button" at bounding box center [365, 64] width 16 height 16
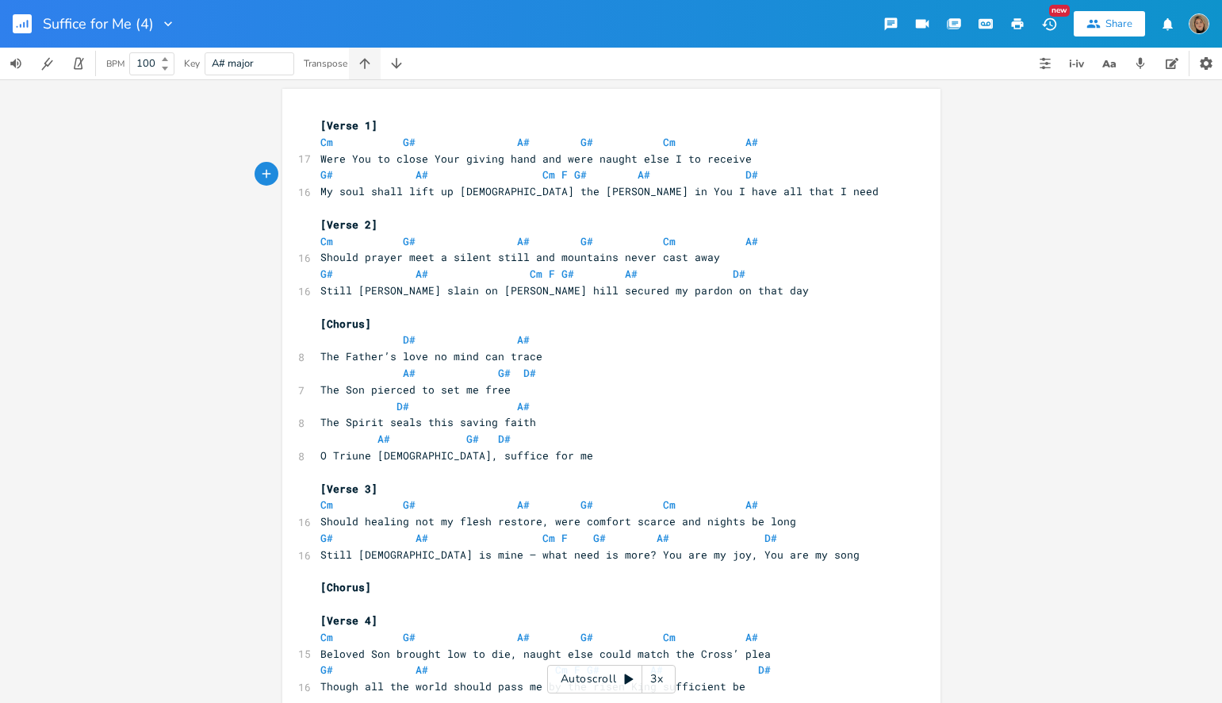
click at [370, 70] on icon "button" at bounding box center [365, 64] width 16 height 16
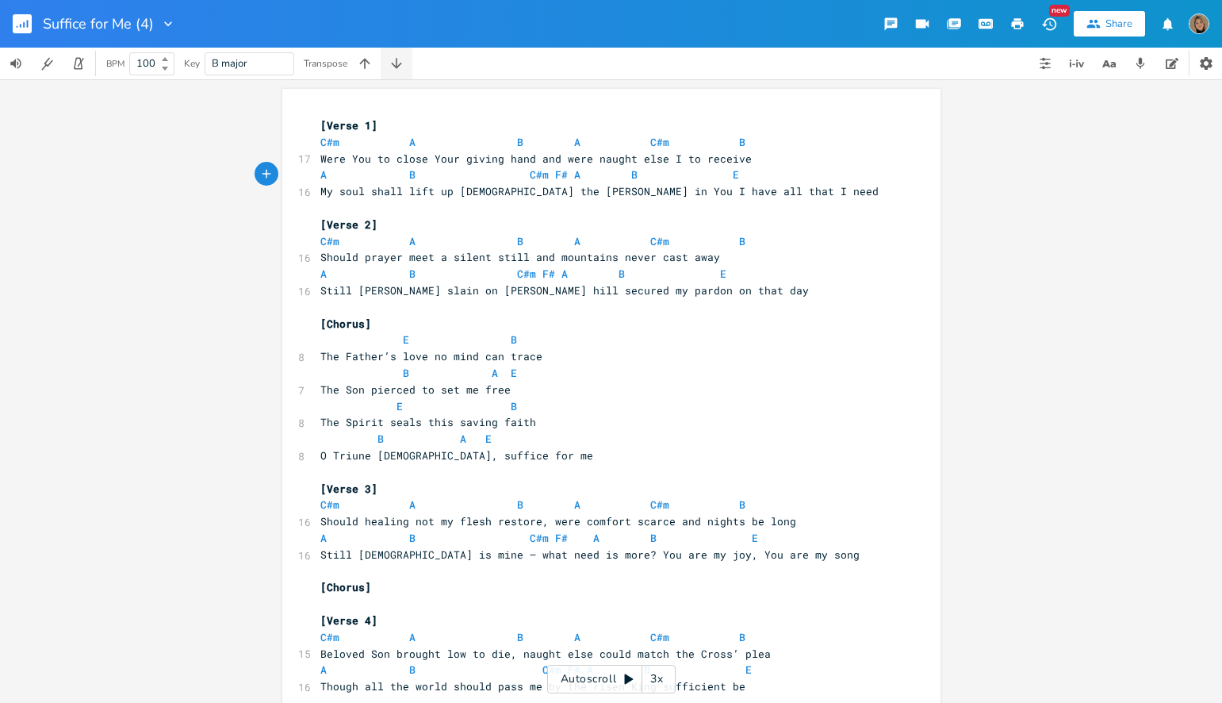
click at [398, 69] on icon "button" at bounding box center [397, 64] width 16 height 16
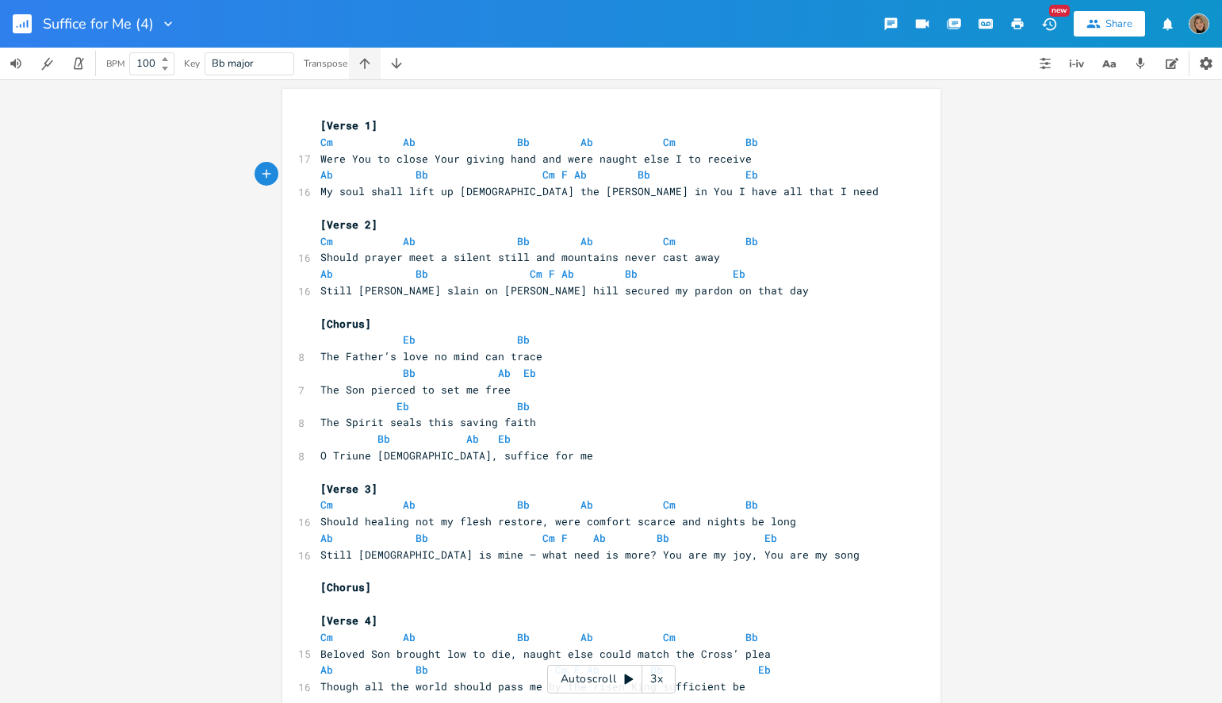
click at [366, 71] on button "button" at bounding box center [365, 64] width 32 height 32
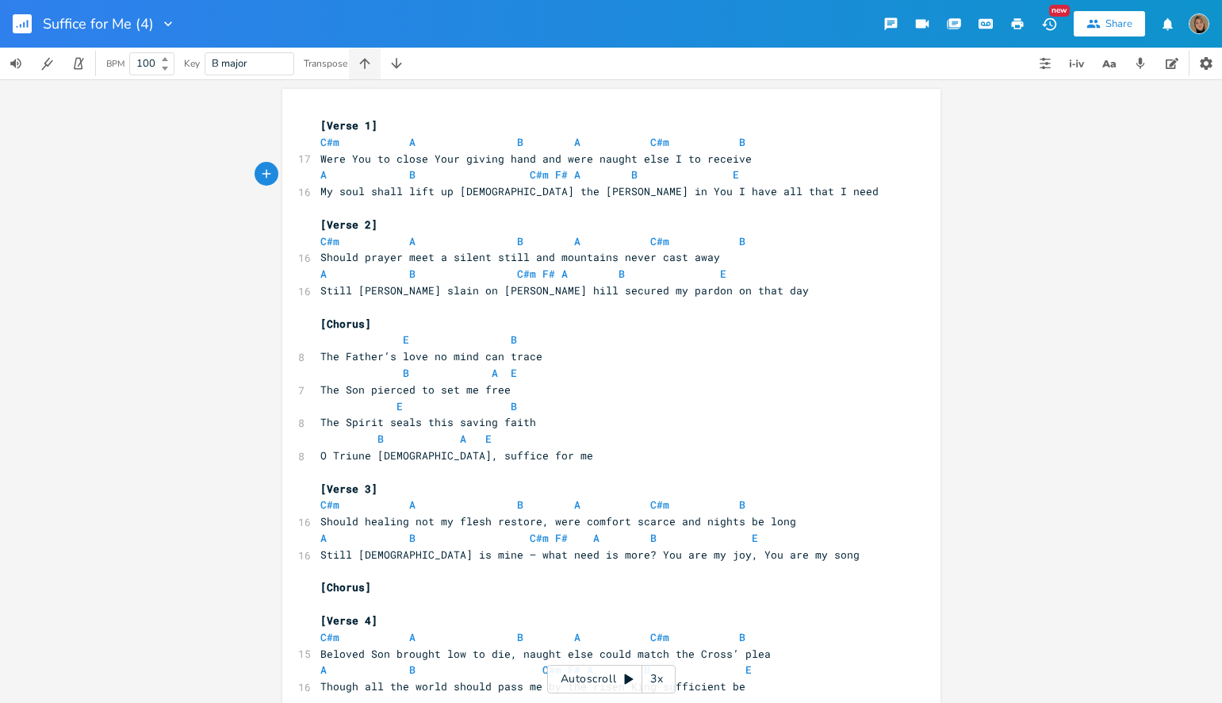
click at [366, 71] on button "button" at bounding box center [365, 64] width 32 height 32
click at [395, 71] on button "button" at bounding box center [397, 64] width 32 height 32
click at [733, 176] on span "E" at bounding box center [736, 174] width 6 height 15
type textarea "E"
click at [733, 176] on span "E" at bounding box center [736, 174] width 6 height 15
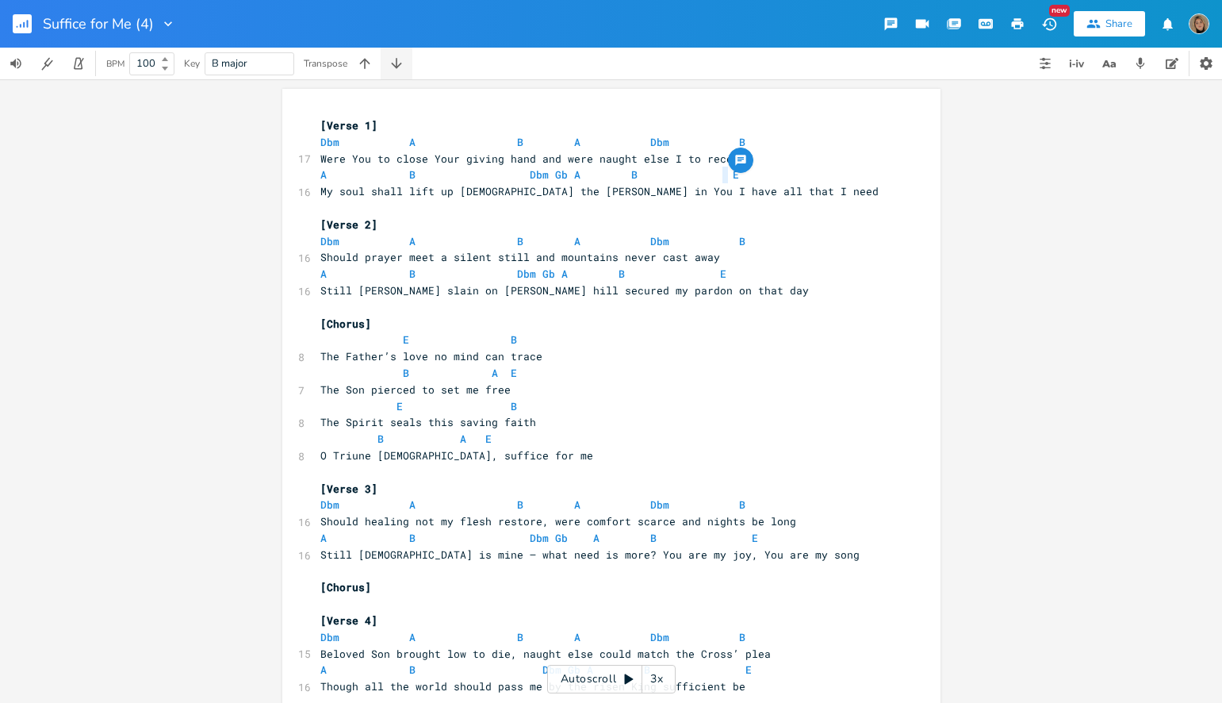
click at [396, 56] on icon "button" at bounding box center [397, 64] width 16 height 16
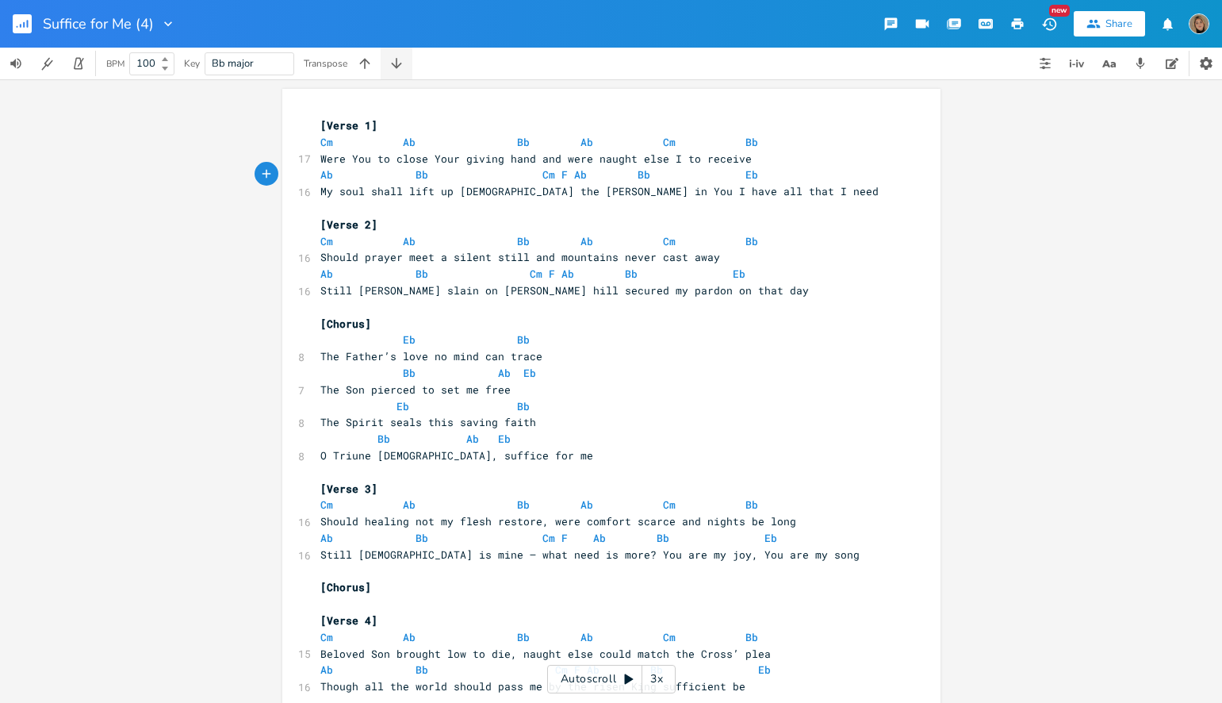
click at [396, 56] on icon "button" at bounding box center [397, 64] width 16 height 16
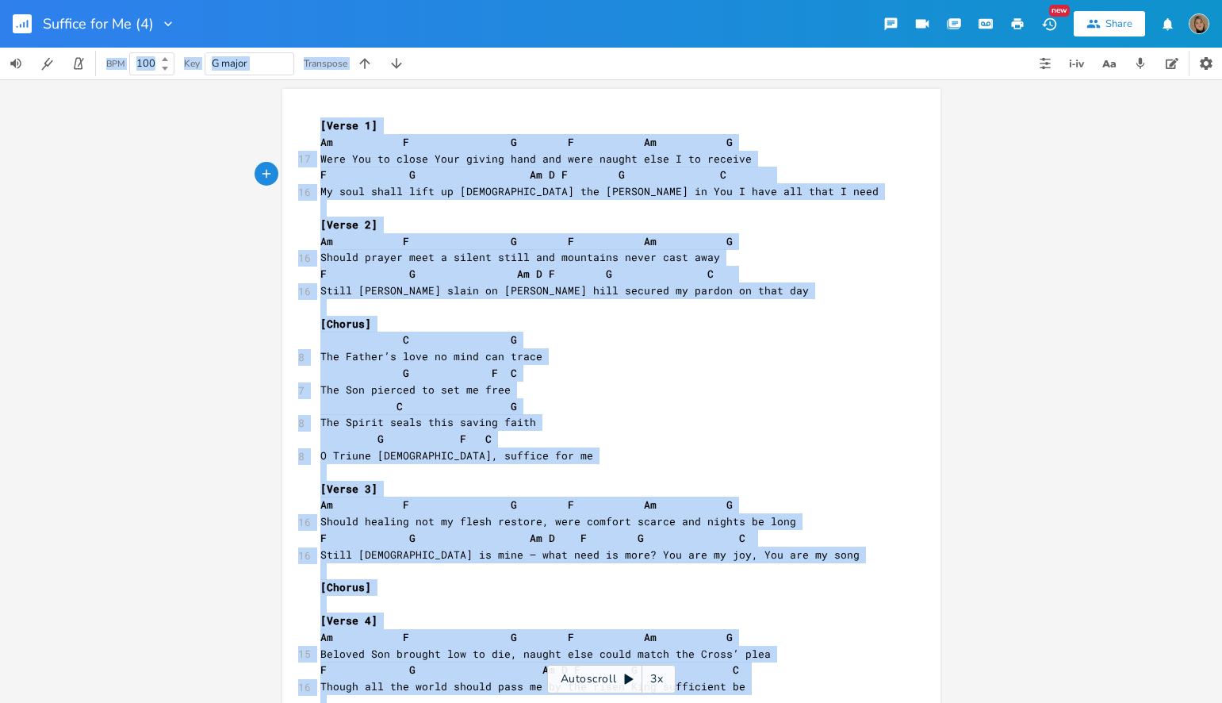
drag, startPoint x: 1219, startPoint y: 17, endPoint x: 1366, endPoint y: -41, distance: 158.0
click at [1221, 0] on html "Suffice for Me (4) New Share BPM 100 Key G major Transpose E x [Verse 1] Am F G…" at bounding box center [611, 351] width 1222 height 703
